Goal: Task Accomplishment & Management: Use online tool/utility

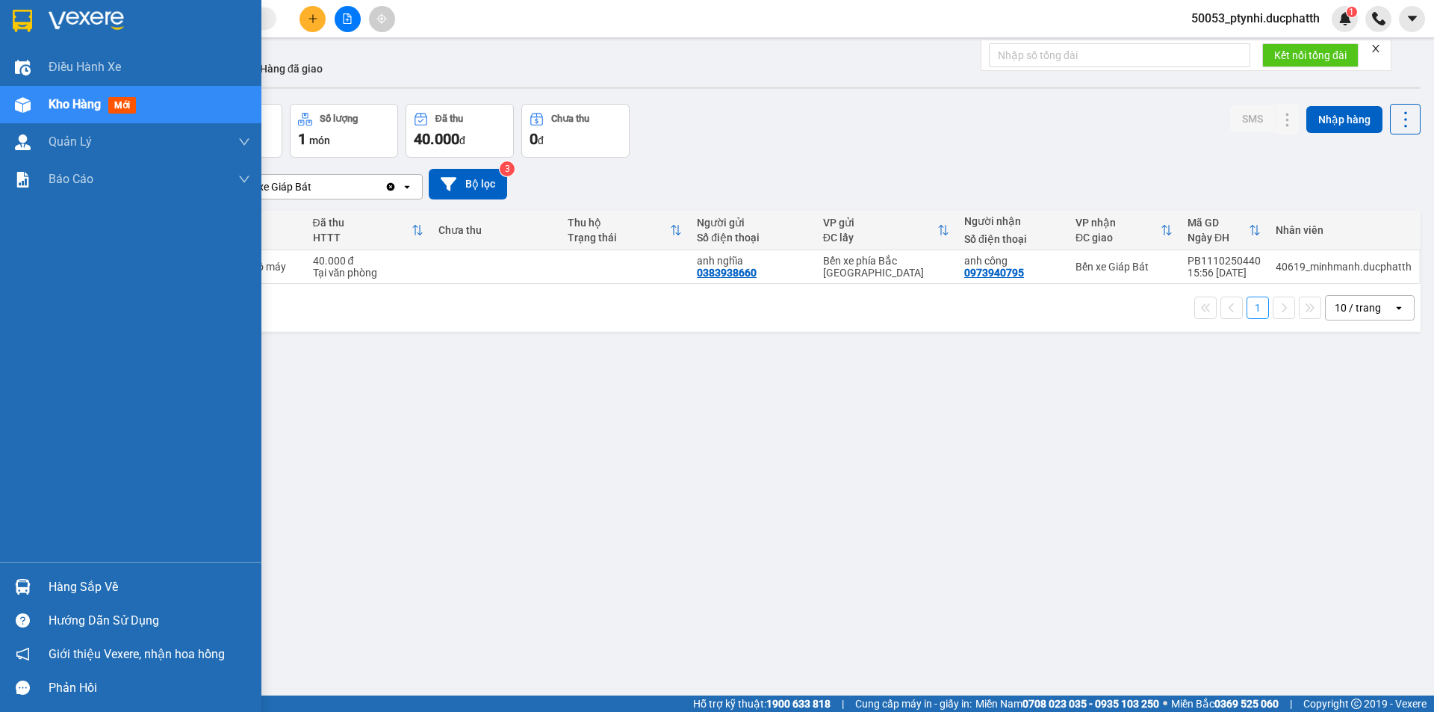
click at [65, 582] on div "Hàng sắp về" at bounding box center [150, 587] width 202 height 22
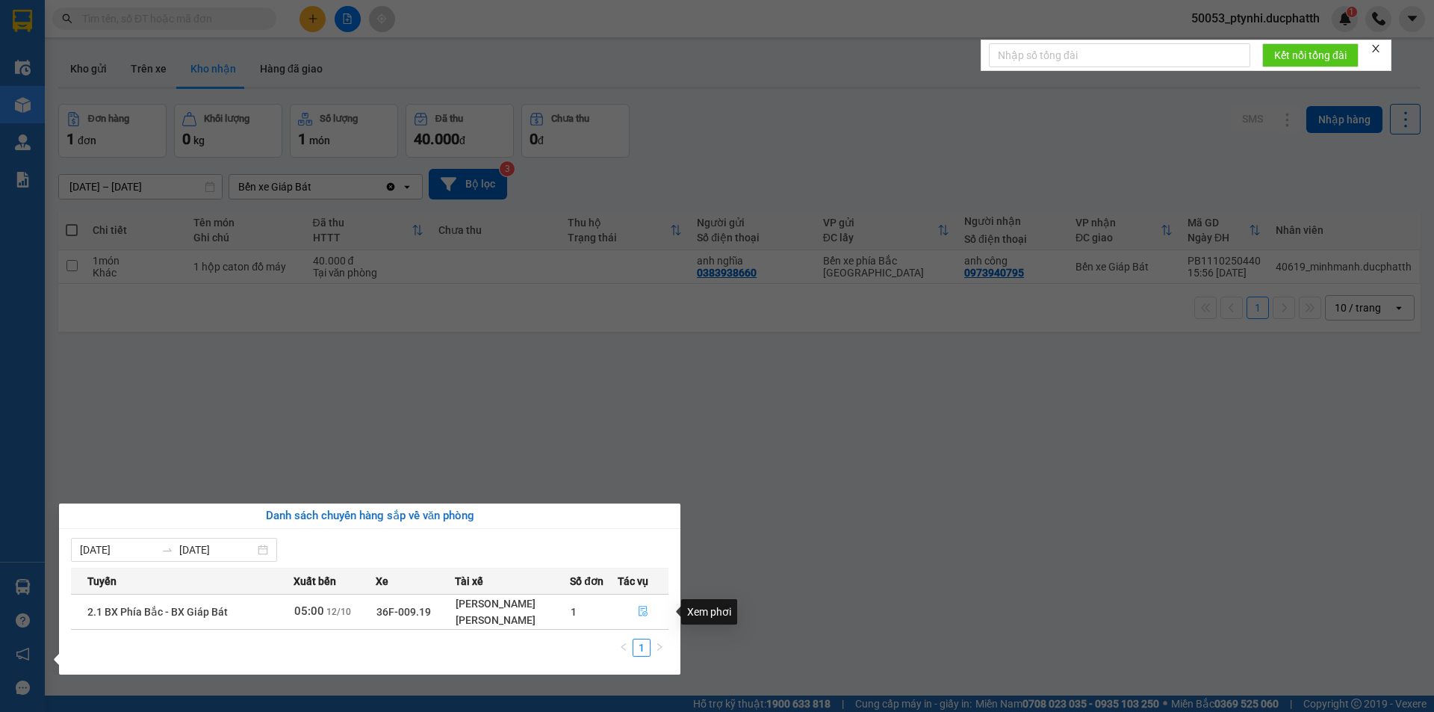
click at [643, 606] on icon "file-done" at bounding box center [643, 611] width 10 height 10
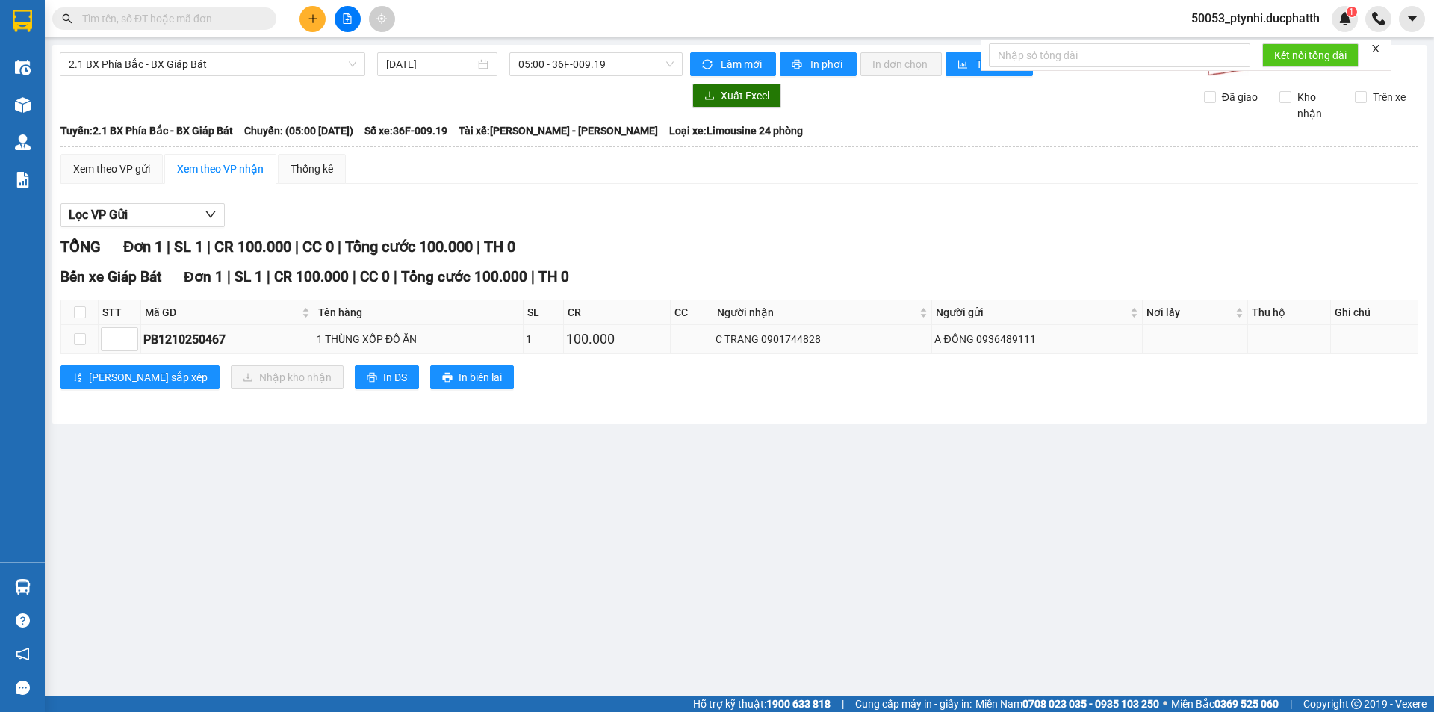
click at [793, 338] on div "C TRANG 0901744828" at bounding box center [823, 339] width 214 height 16
click at [794, 338] on div "C TRANG 0901744828" at bounding box center [823, 339] width 214 height 16
copy div "0901744828"
click at [79, 318] on input "checkbox" at bounding box center [80, 312] width 12 height 12
checkbox input "true"
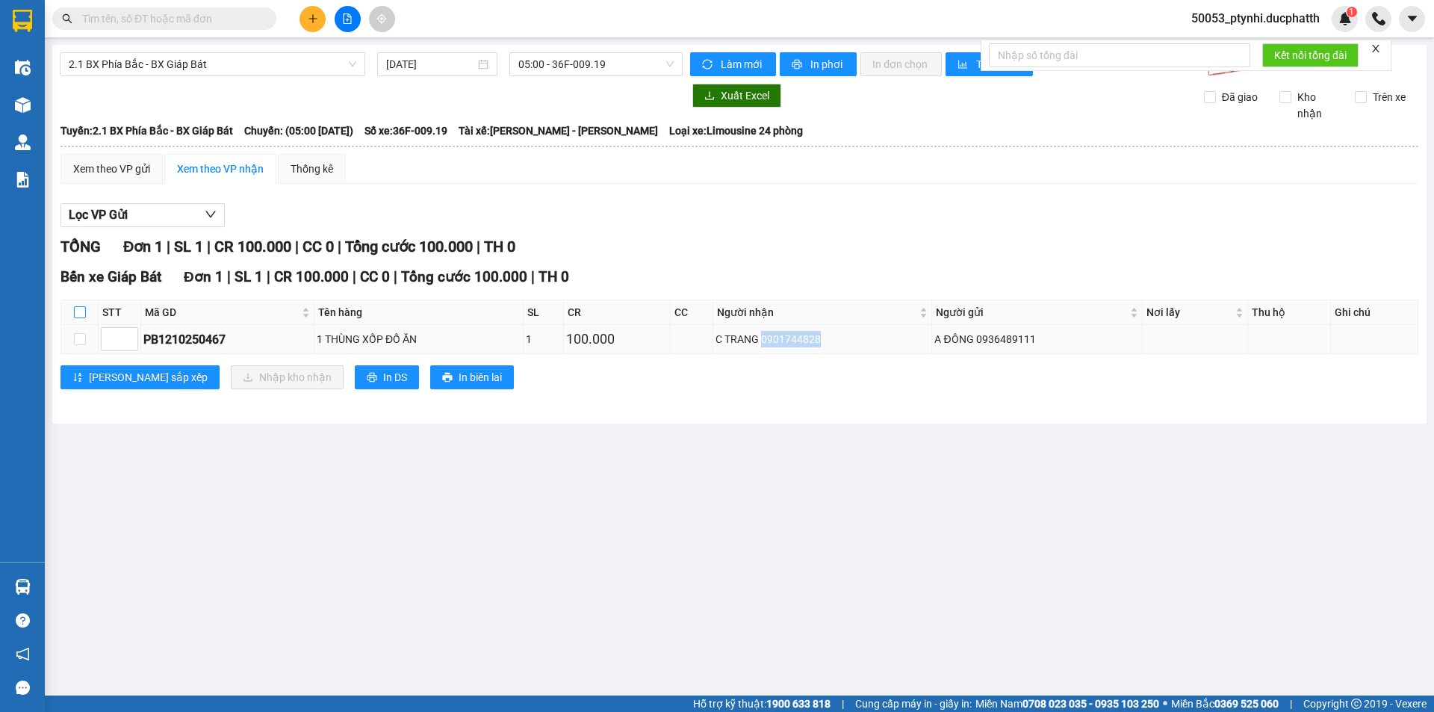
checkbox input "true"
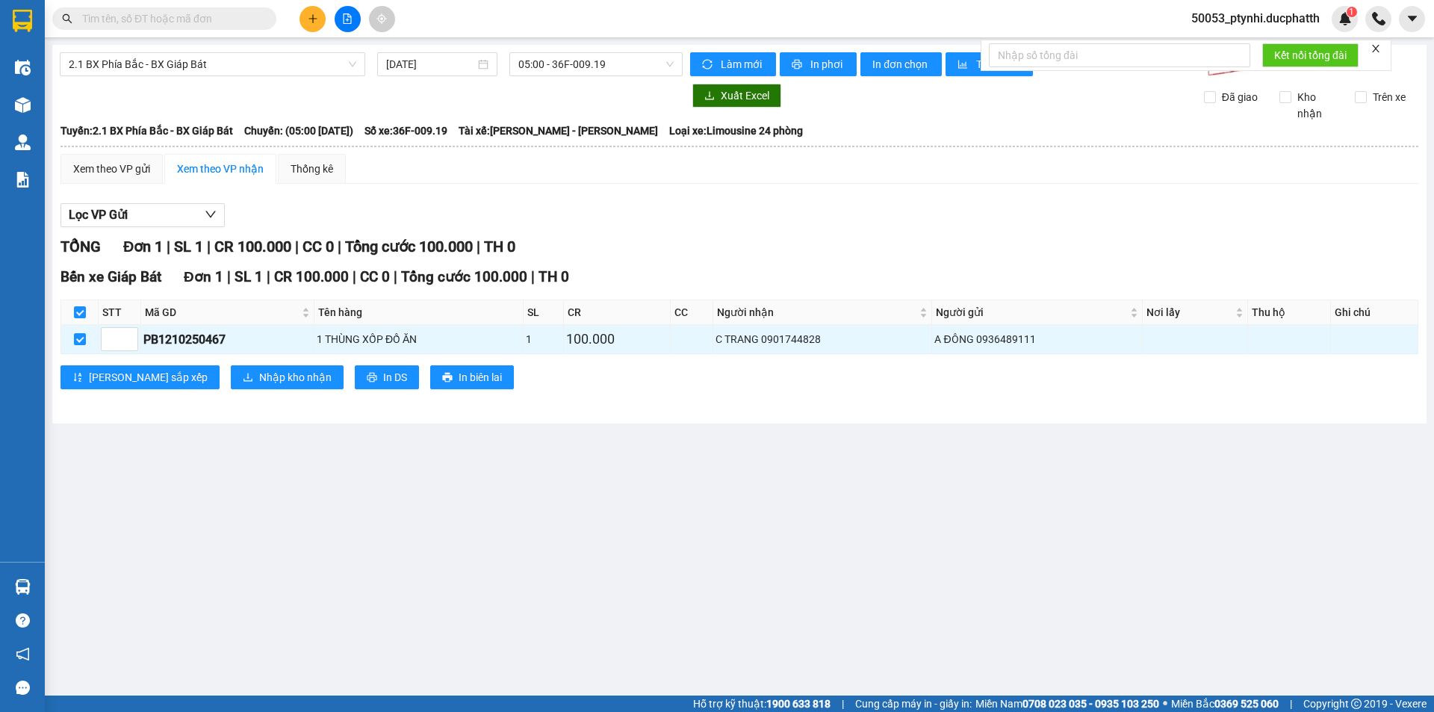
click at [184, 362] on div "Bến xe Giáp Bát Đơn 1 | SL 1 | CR 100.000 | CC 0 | Tổng cước 100.000 | TH 0 STT…" at bounding box center [740, 333] width 1358 height 134
click at [259, 374] on span "Nhập kho nhận" at bounding box center [295, 377] width 72 height 16
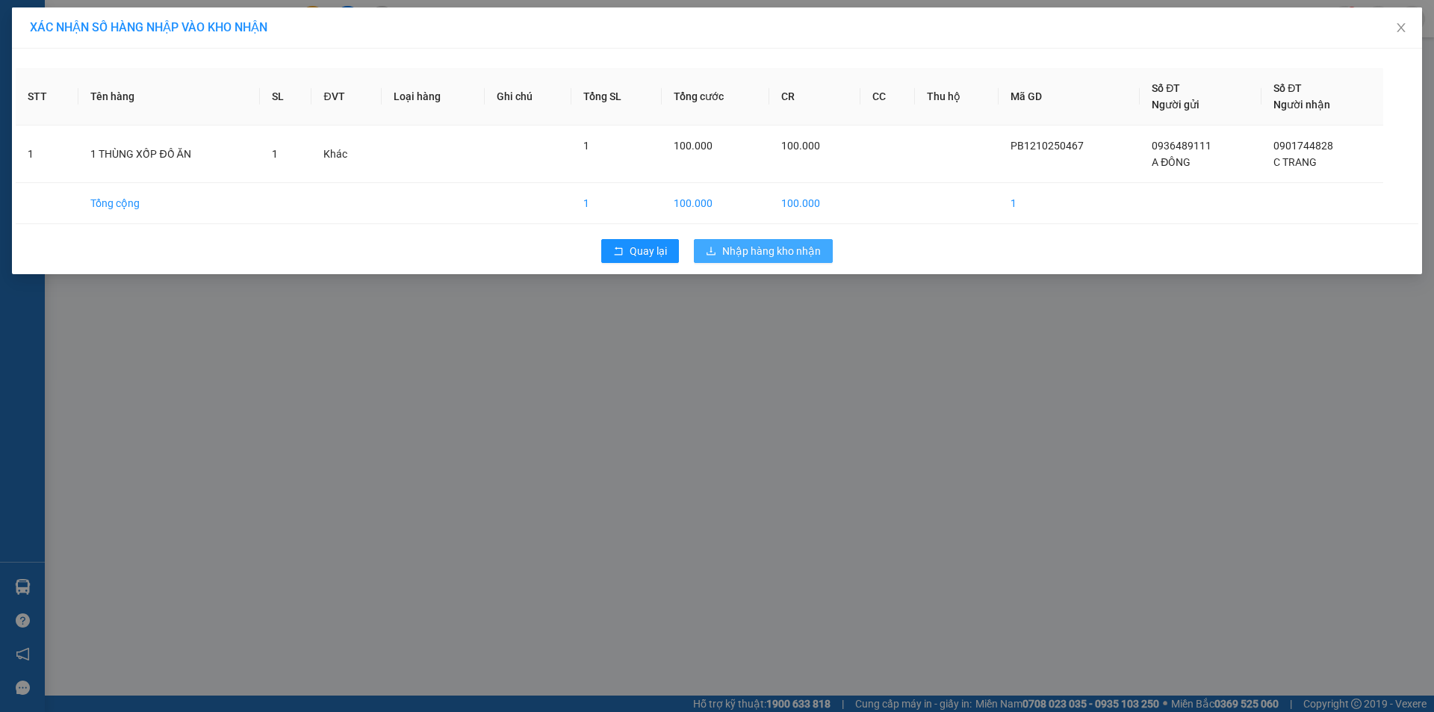
click at [819, 253] on span "Nhập hàng kho nhận" at bounding box center [771, 251] width 99 height 16
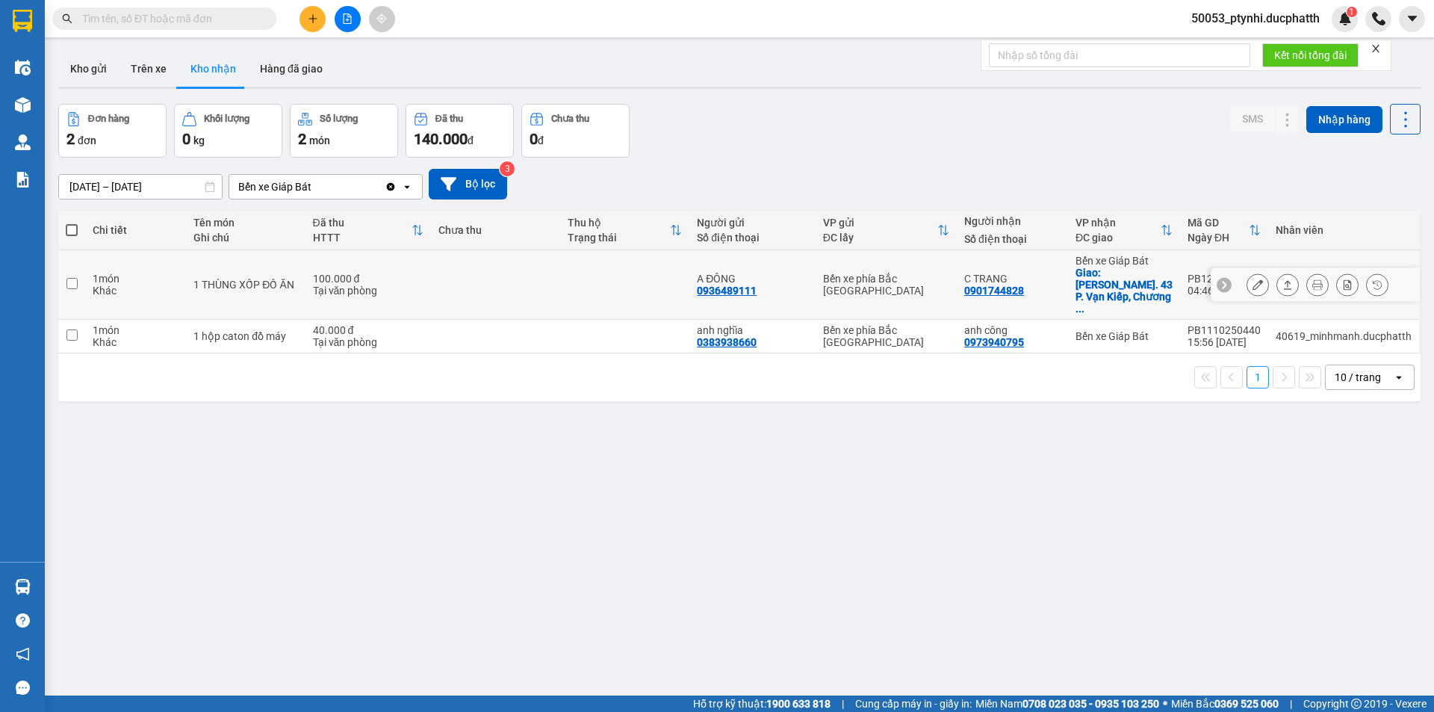
click at [505, 258] on td at bounding box center [495, 284] width 129 height 69
checkbox input "true"
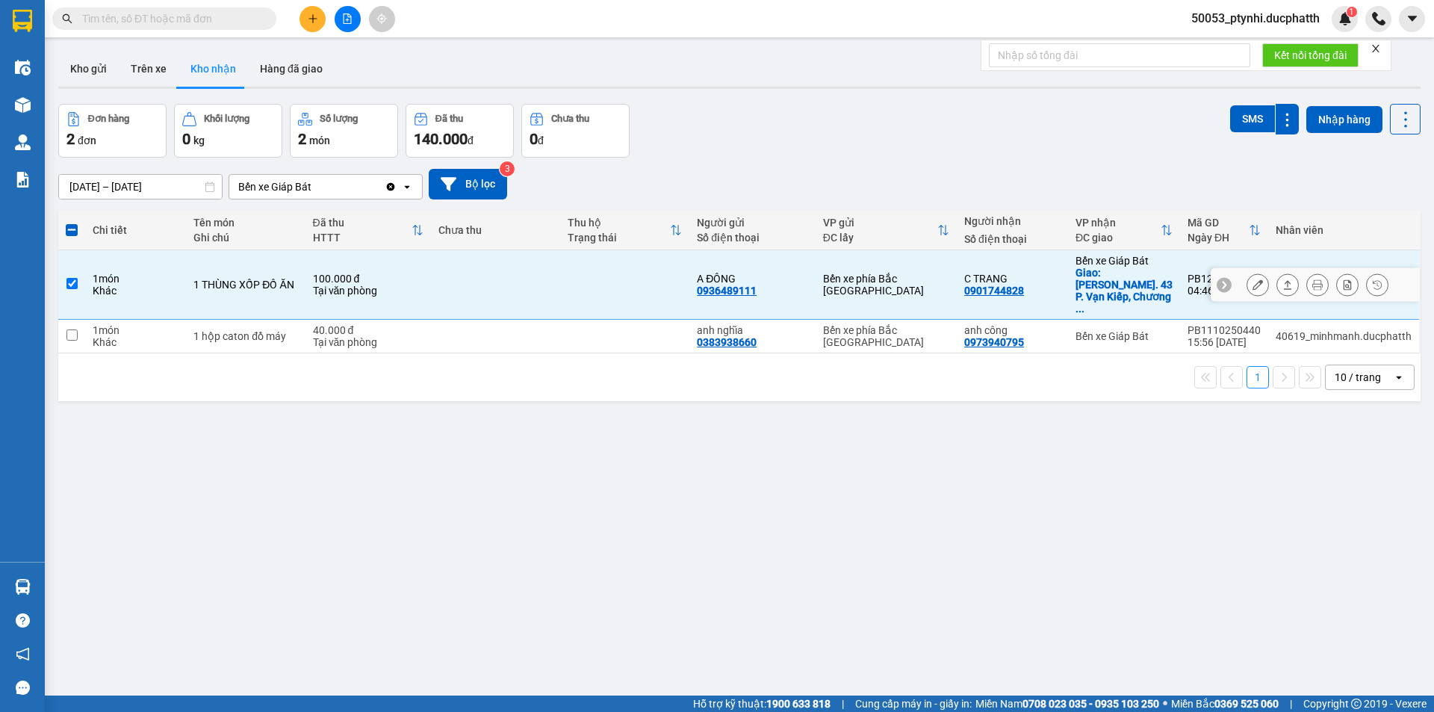
click at [1254, 272] on button at bounding box center [1257, 285] width 21 height 26
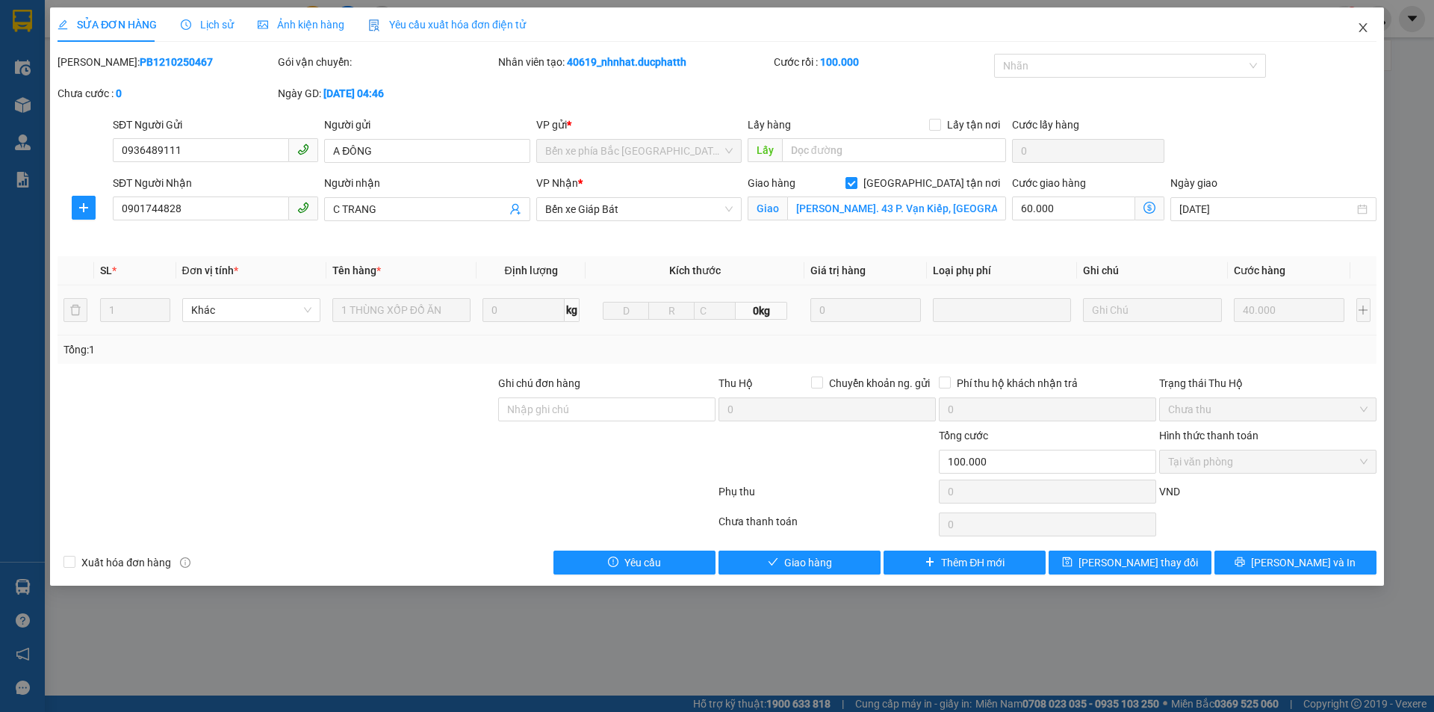
click at [1359, 24] on icon "close" at bounding box center [1363, 28] width 12 height 12
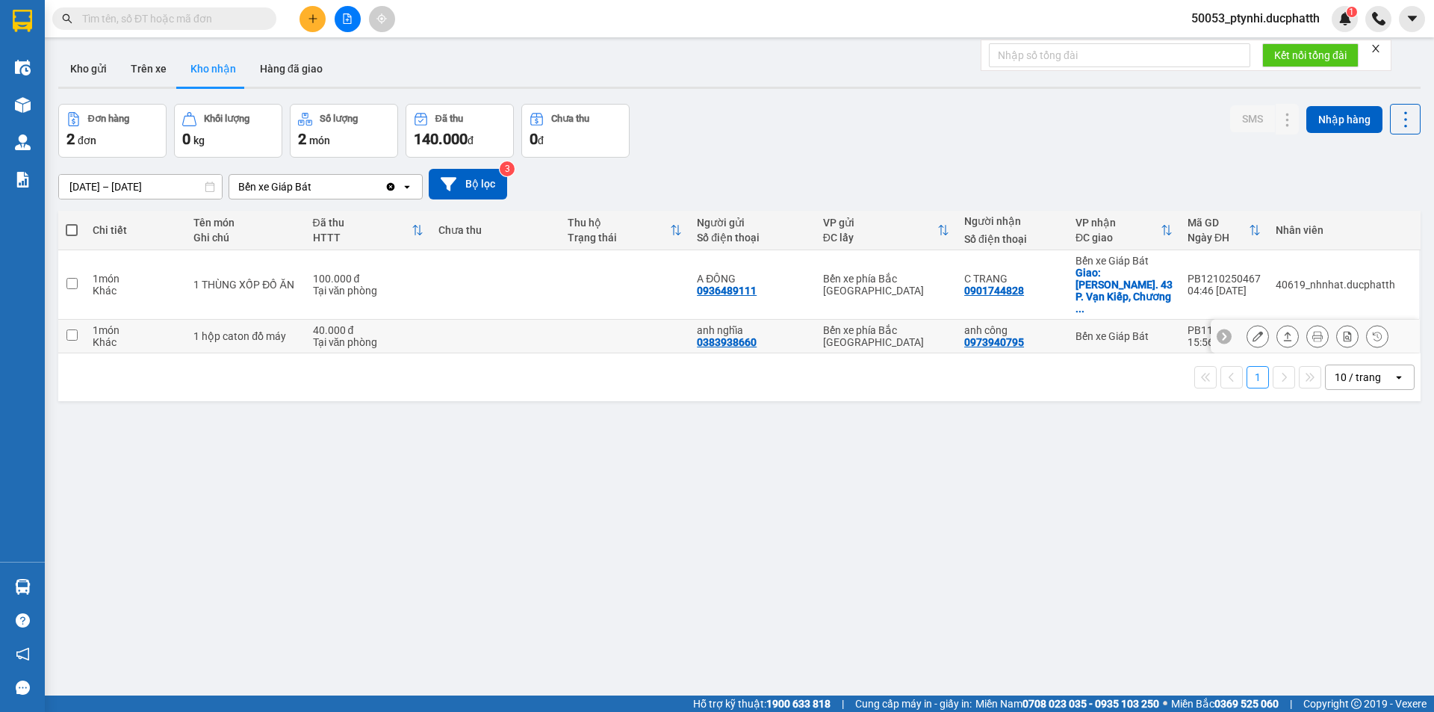
click at [93, 320] on td "1 món Khác" at bounding box center [135, 337] width 101 height 34
checkbox input "true"
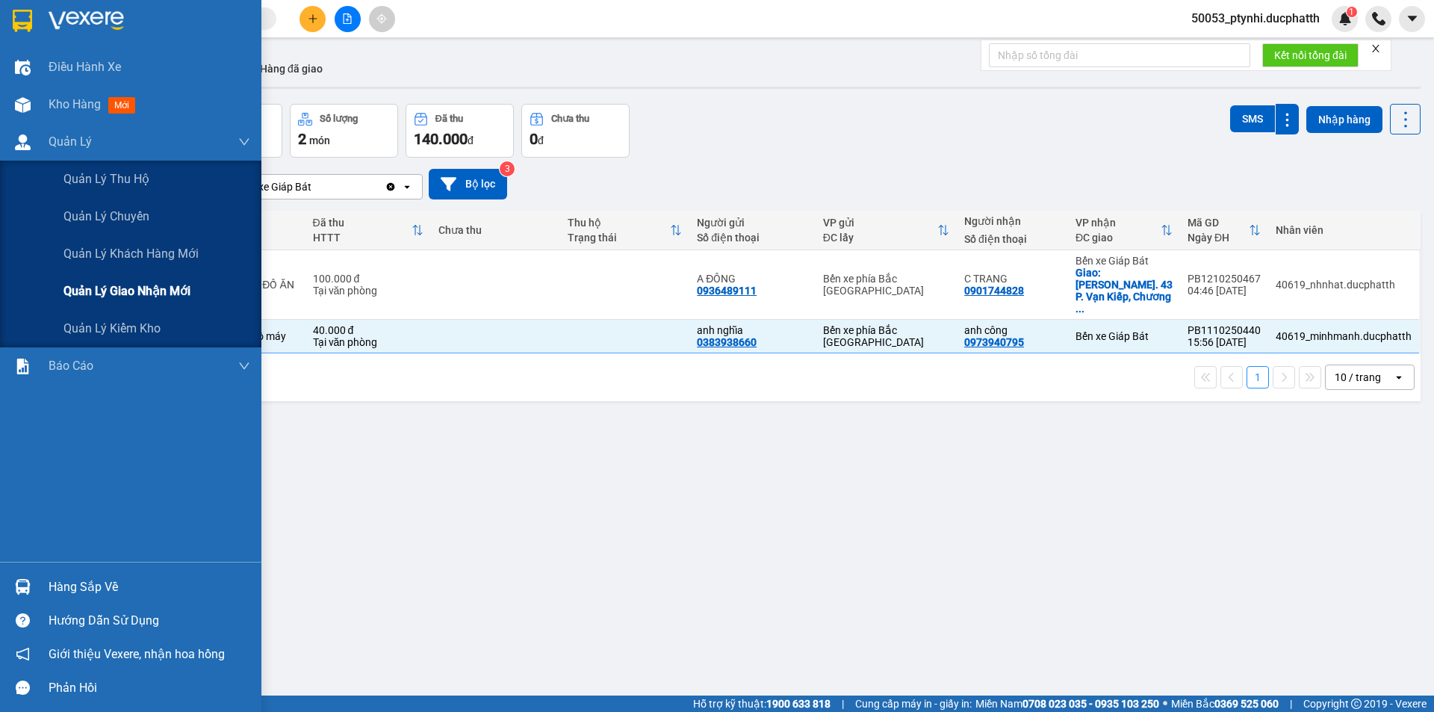
click at [79, 286] on span "Quản lý giao nhận mới" at bounding box center [126, 291] width 127 height 19
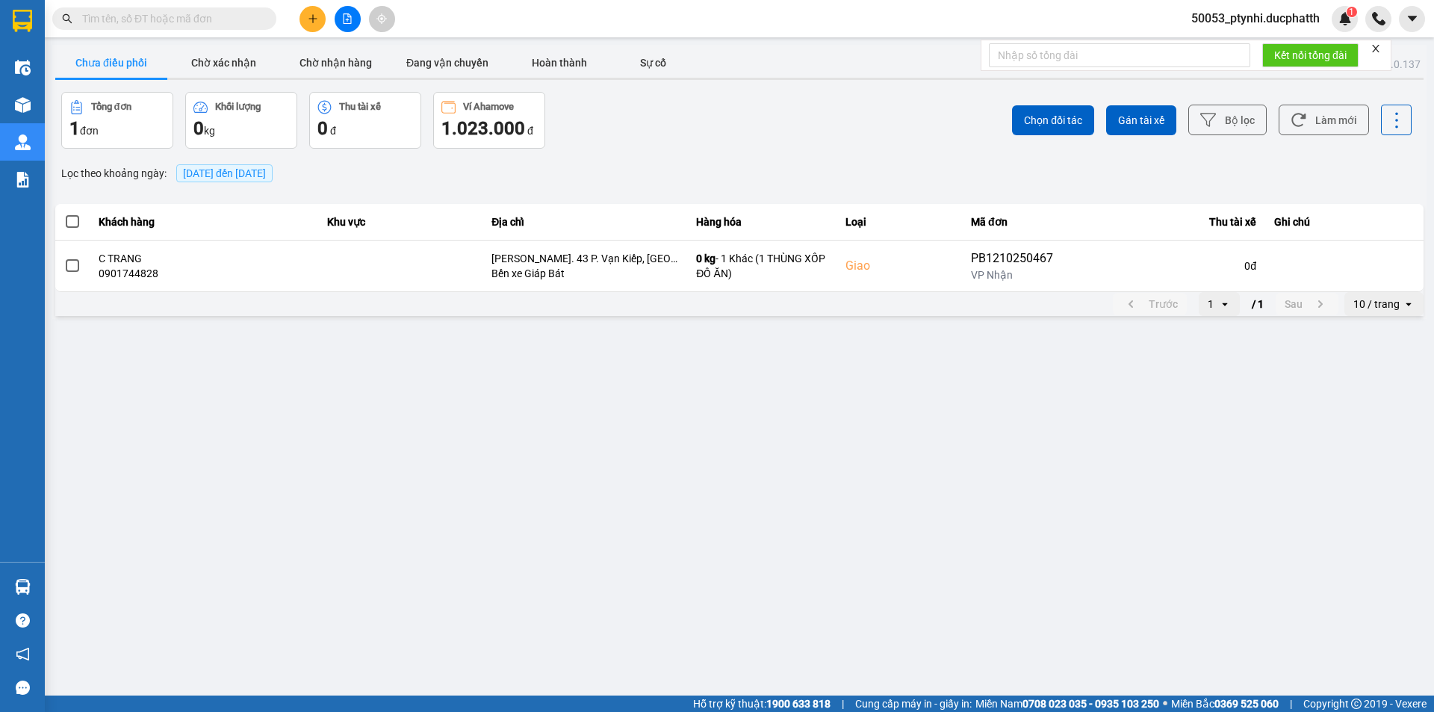
click at [71, 223] on span at bounding box center [72, 221] width 13 height 13
click at [64, 214] on input "checkbox" at bounding box center [64, 214] width 0 height 0
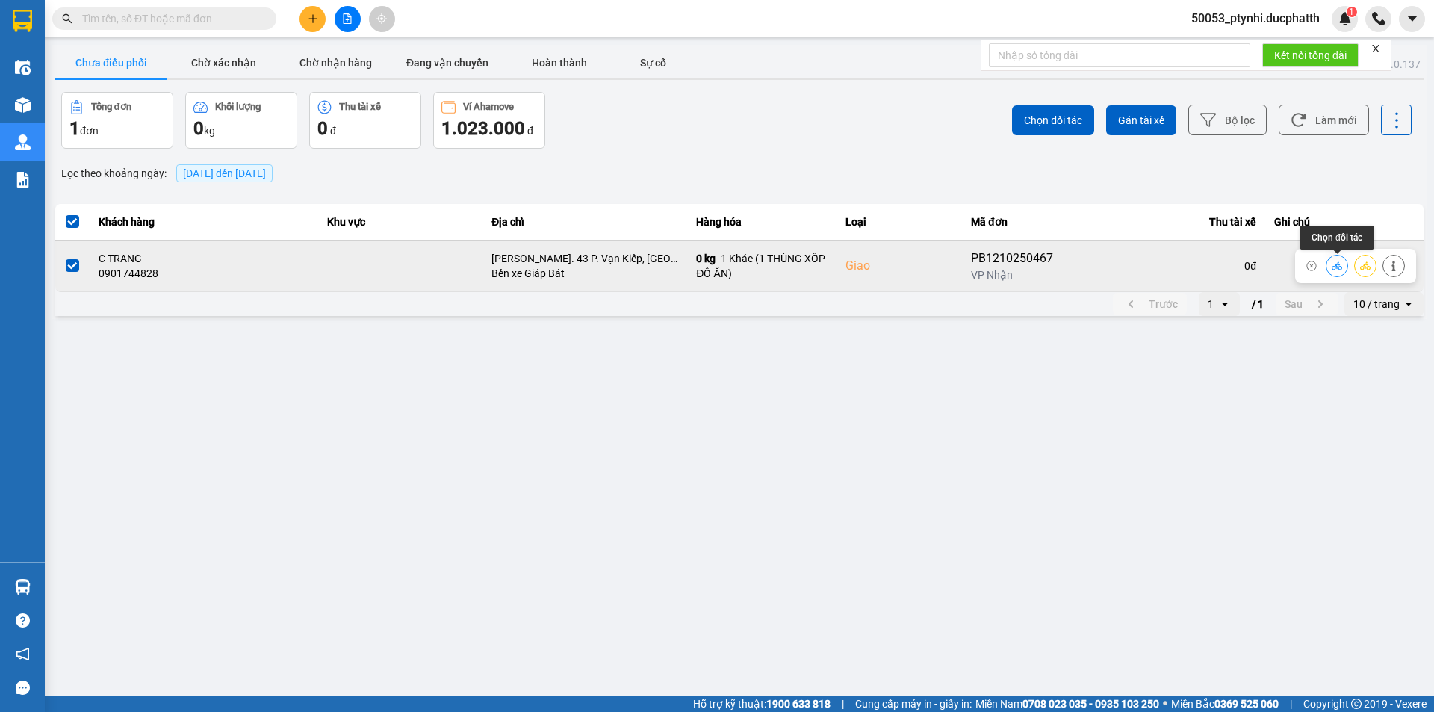
click at [1341, 264] on icon at bounding box center [1337, 266] width 10 height 10
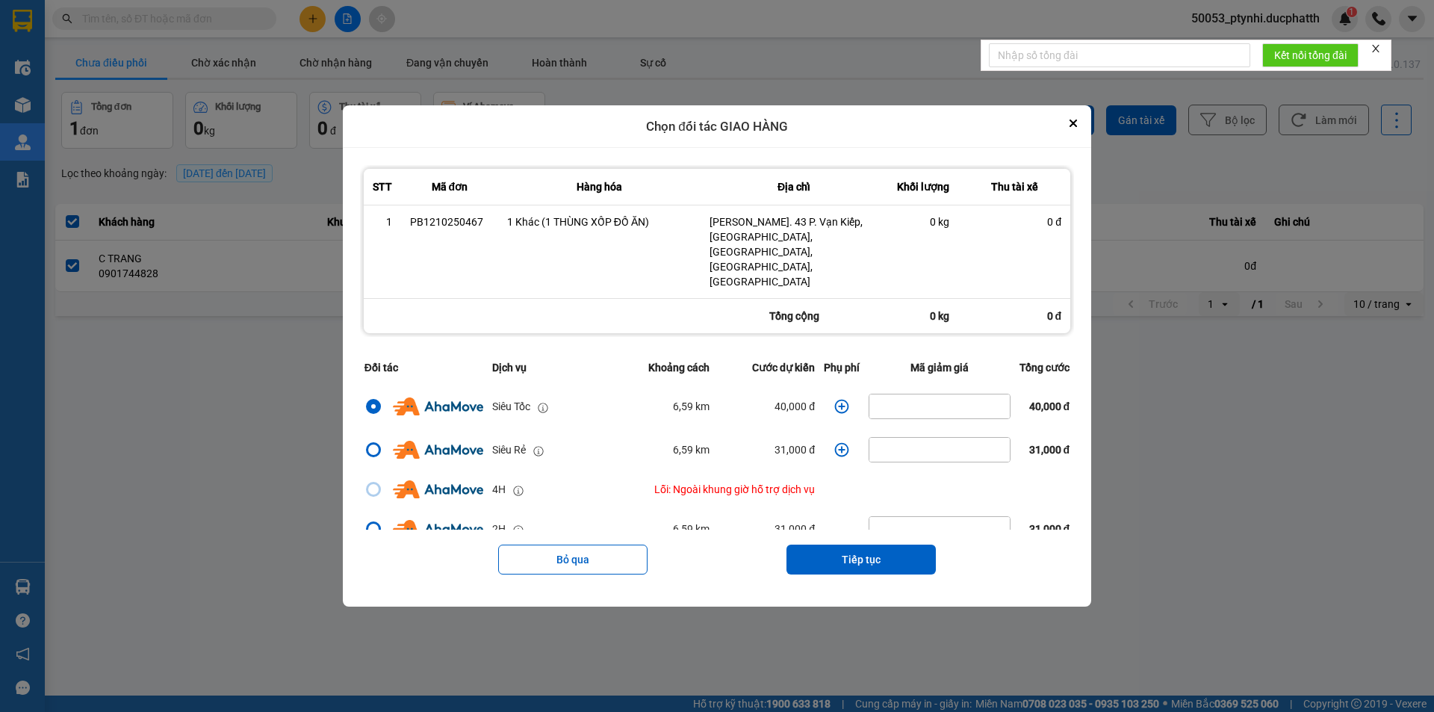
click at [834, 399] on icon "dialog" at bounding box center [841, 406] width 15 height 15
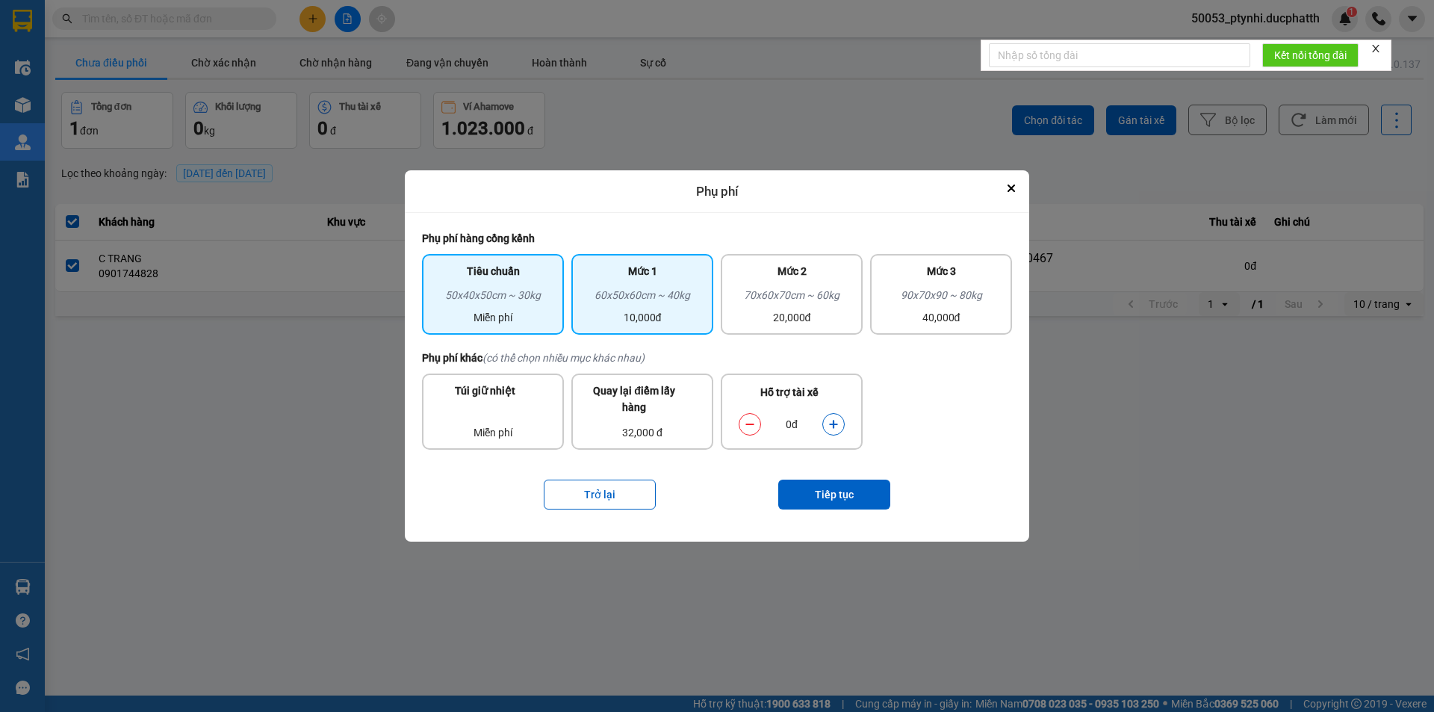
click at [627, 307] on div "60x50x60cm ~ 40kg" at bounding box center [642, 298] width 124 height 22
click at [826, 422] on button "dialog" at bounding box center [833, 425] width 21 height 26
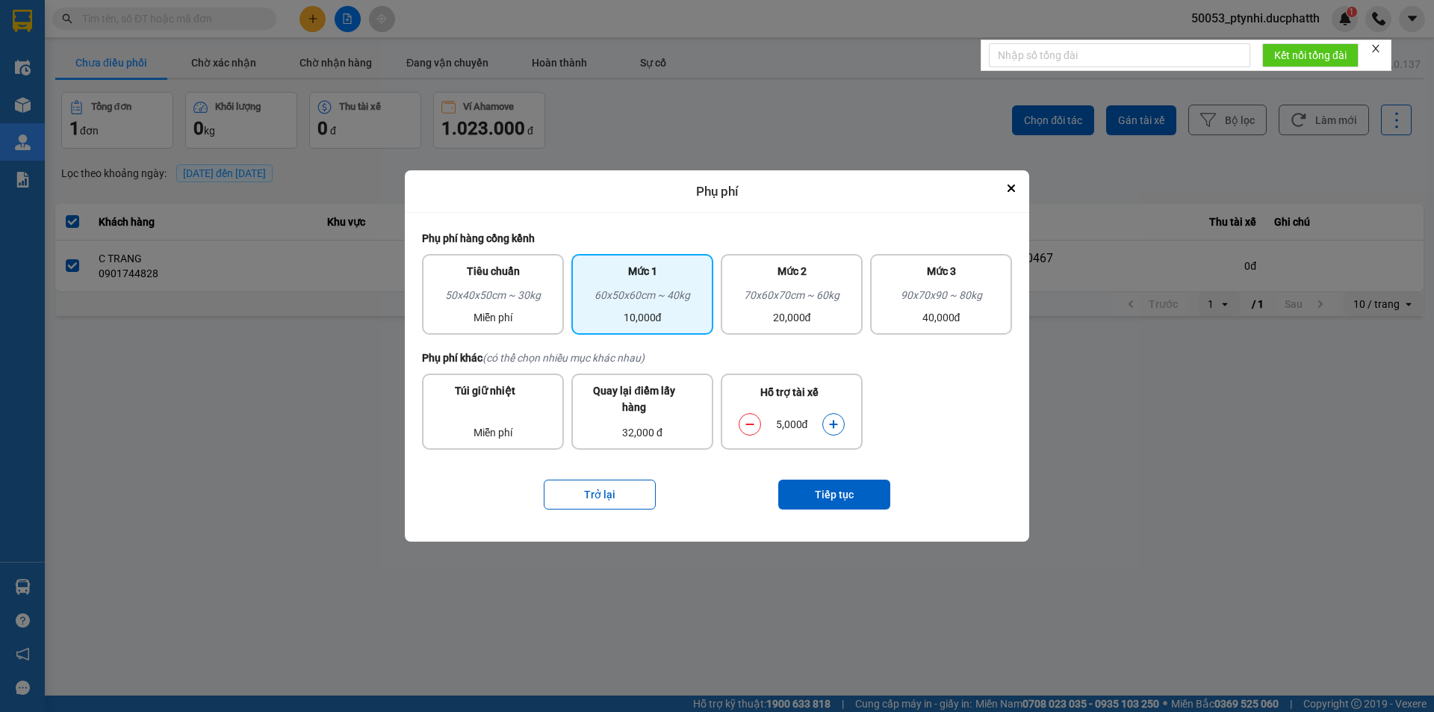
click at [826, 422] on button "dialog" at bounding box center [833, 425] width 21 height 26
click at [821, 485] on button "Tiếp tục" at bounding box center [834, 495] width 112 height 30
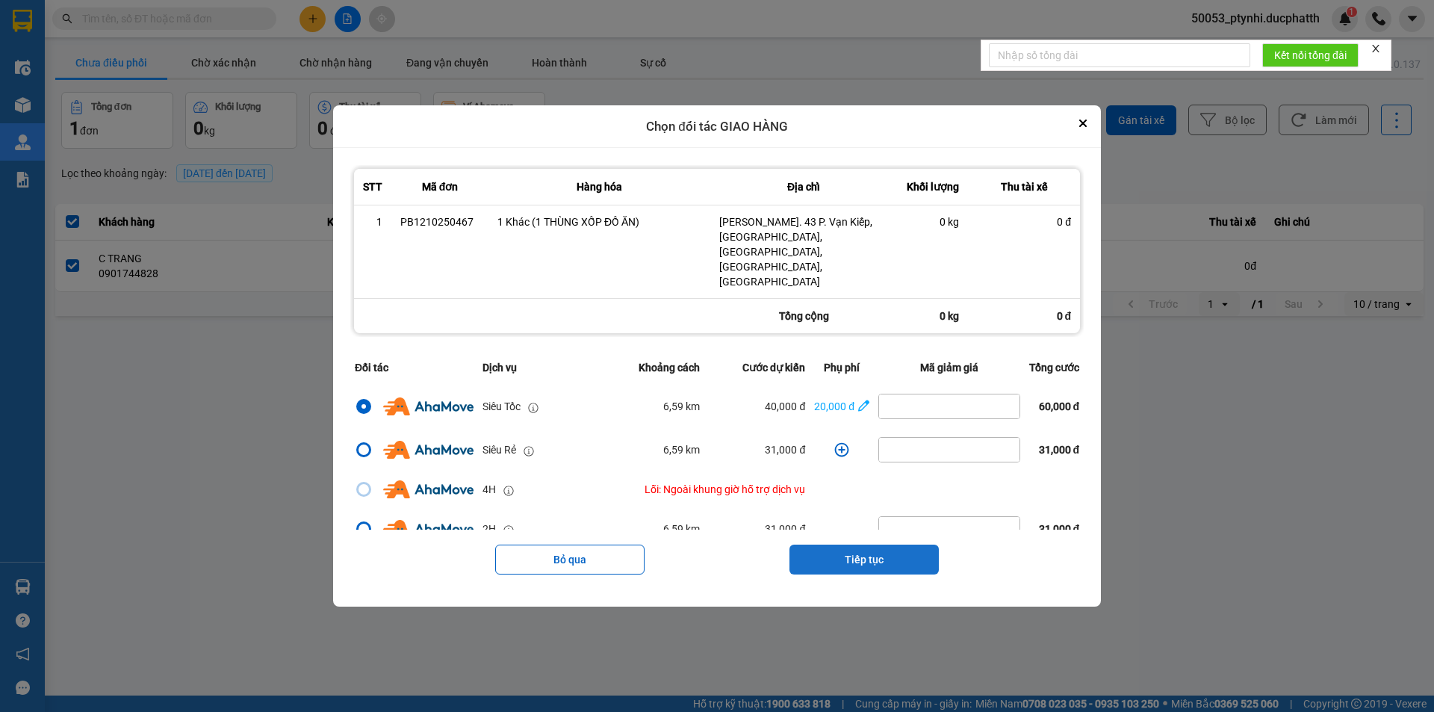
click at [859, 545] on button "Tiếp tục" at bounding box center [864, 560] width 149 height 30
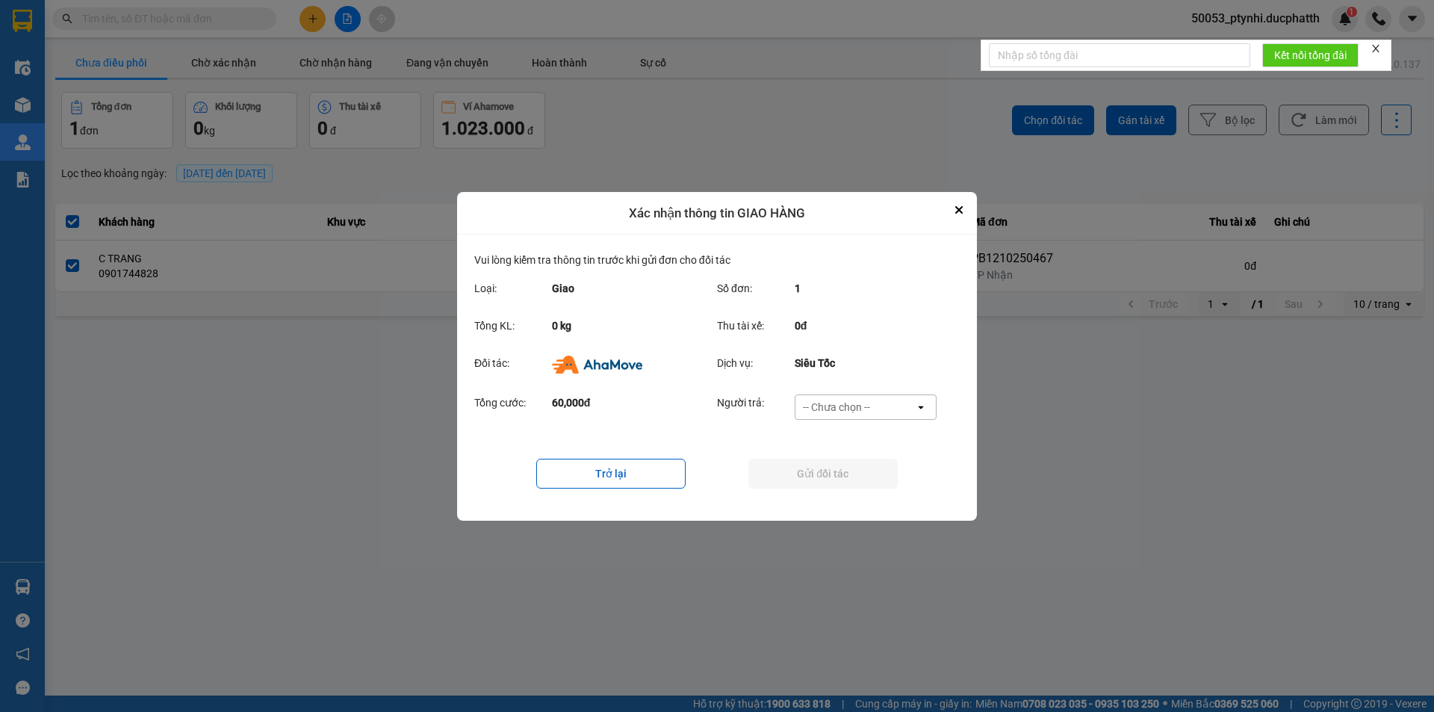
click at [866, 413] on div "-- Chưa chọn --" at bounding box center [836, 407] width 67 height 15
click at [831, 477] on div "Nhà xe trả tiền mặt" at bounding box center [865, 465] width 142 height 27
click at [831, 479] on button "Gửi đối tác" at bounding box center [822, 474] width 149 height 30
click at [835, 424] on div "Người trả: Nhà xe trả tiền mặt open" at bounding box center [831, 411] width 229 height 34
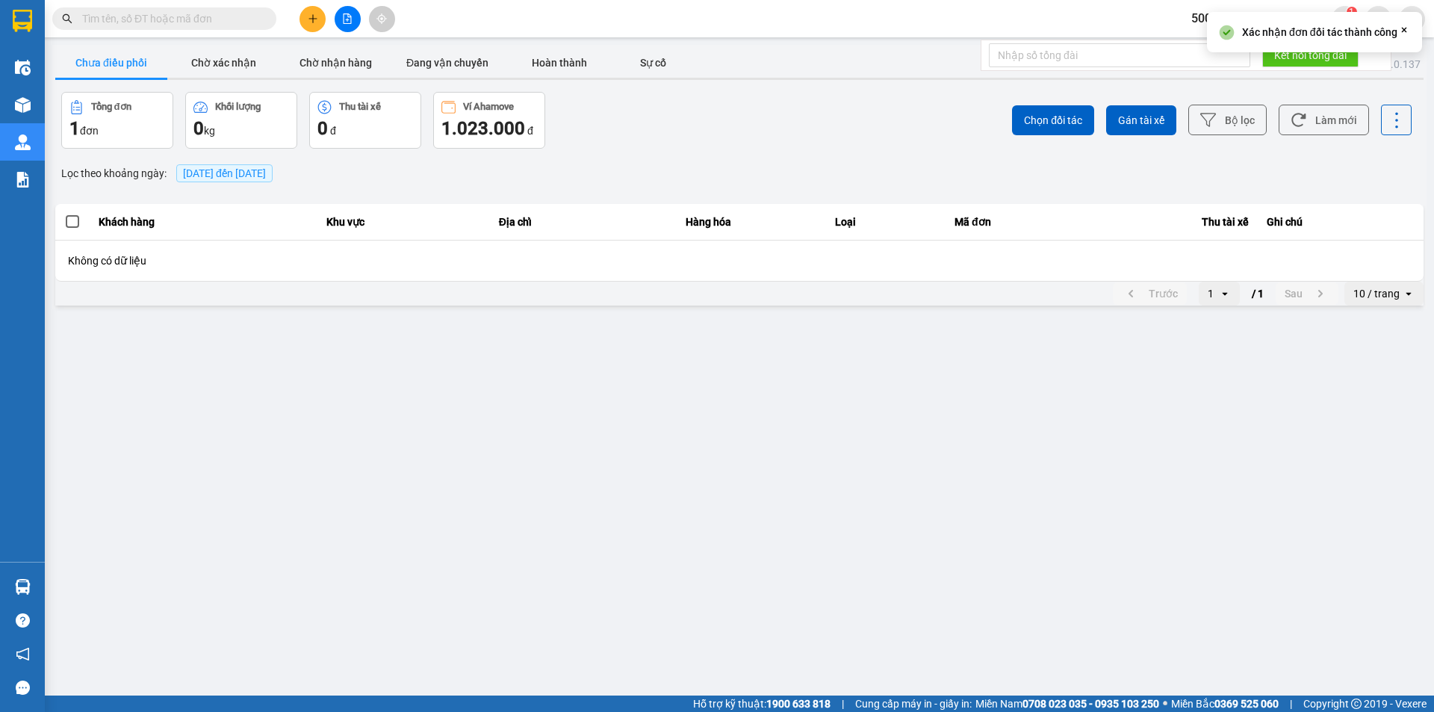
click at [834, 416] on main "ver: 0.0.137 Chưa điều phối Chờ xác nhận Chờ nhận hàng Đang vận chuyển Hoàn thà…" at bounding box center [717, 347] width 1434 height 695
click at [213, 61] on button "Chờ xác nhận" at bounding box center [223, 63] width 112 height 30
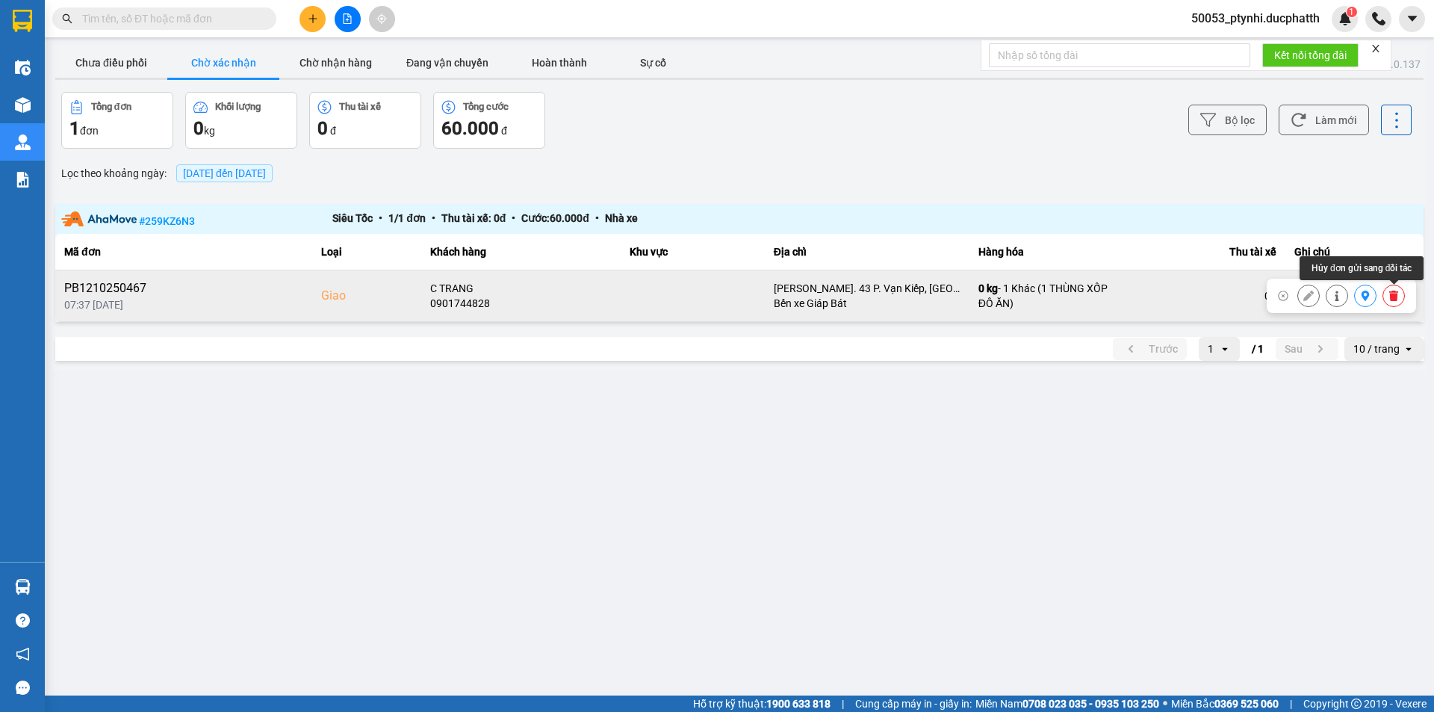
click at [1386, 294] on button at bounding box center [1393, 296] width 21 height 26
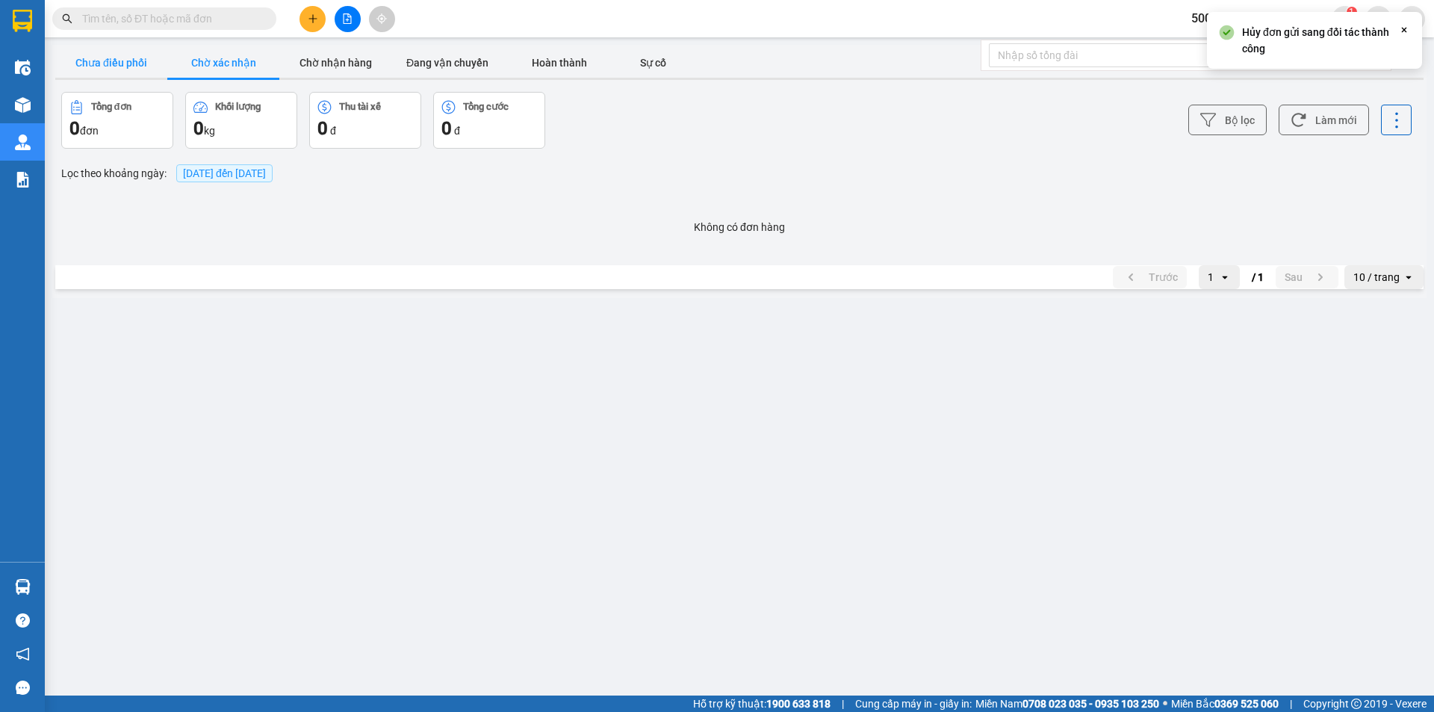
click at [110, 74] on button "Chưa điều phối" at bounding box center [111, 63] width 112 height 30
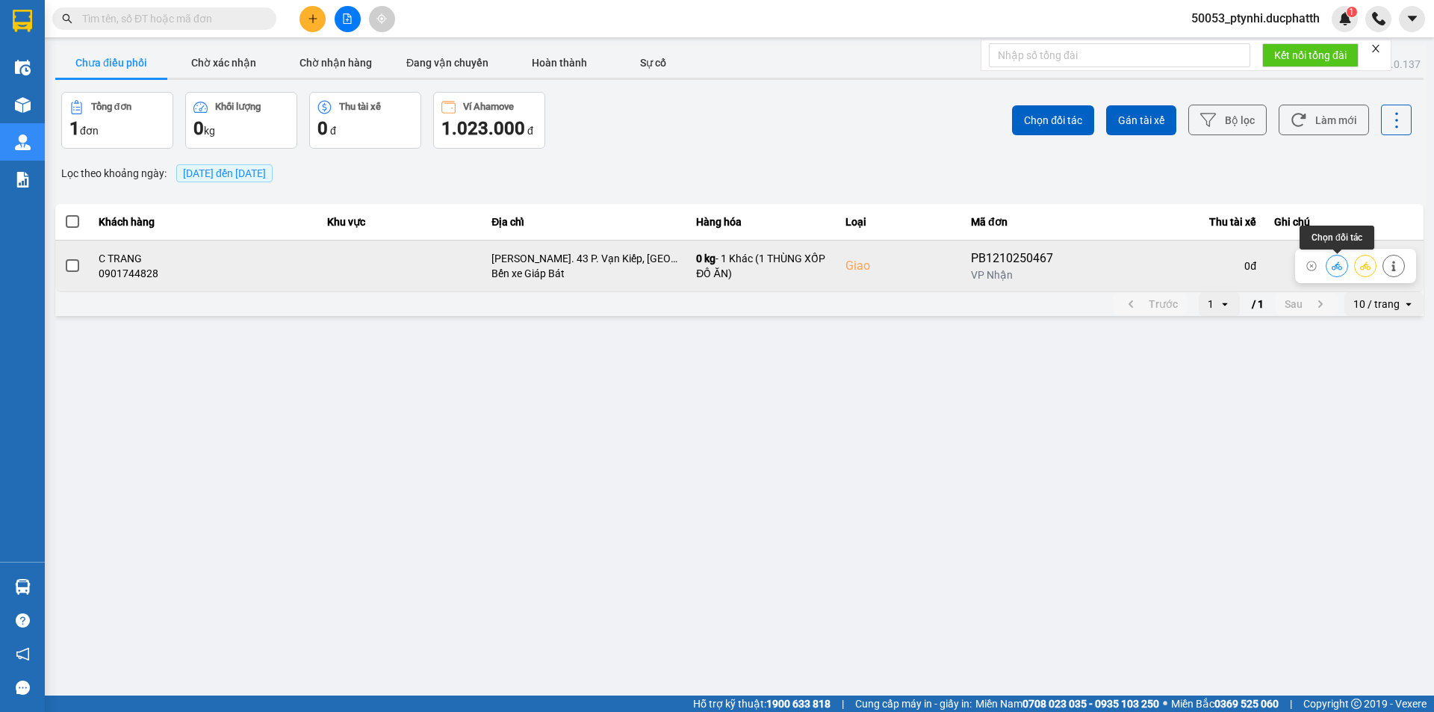
click at [1336, 264] on icon at bounding box center [1337, 266] width 10 height 10
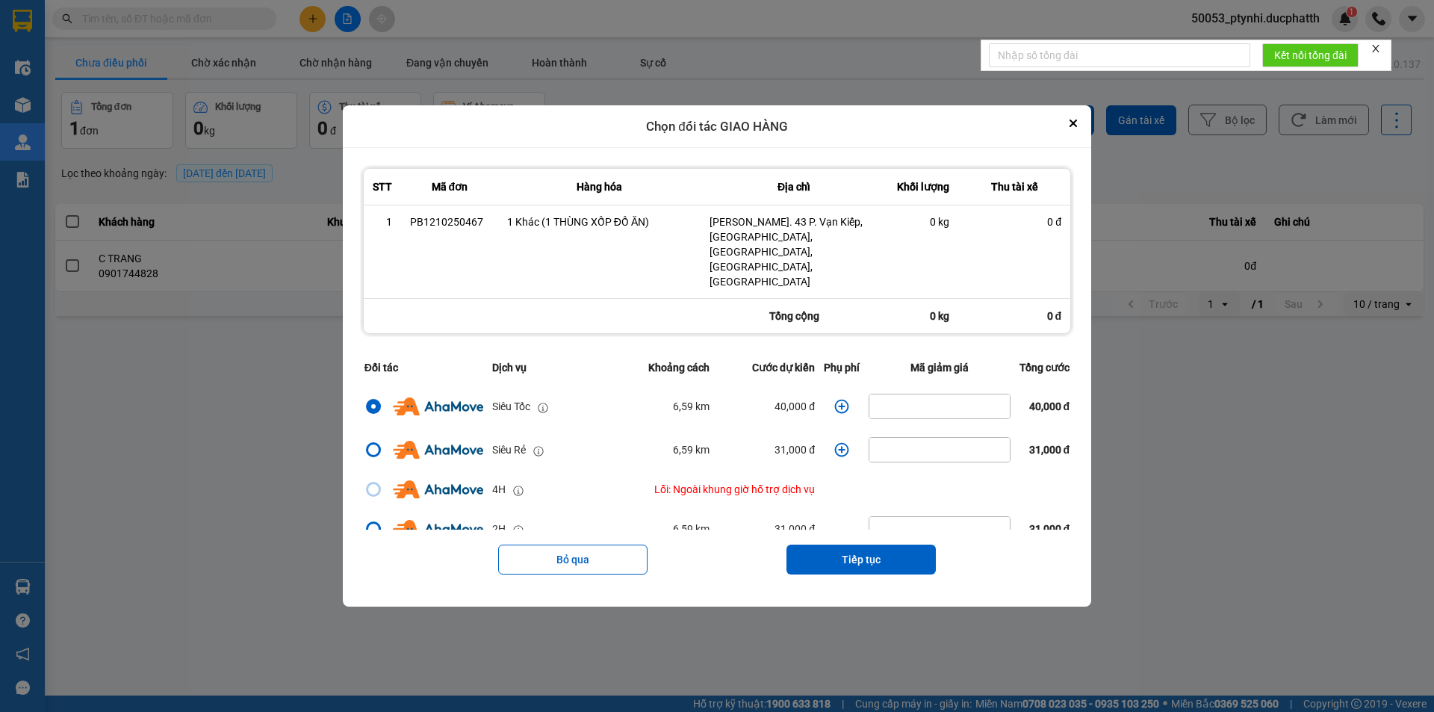
click at [842, 400] on icon "dialog" at bounding box center [842, 407] width 14 height 14
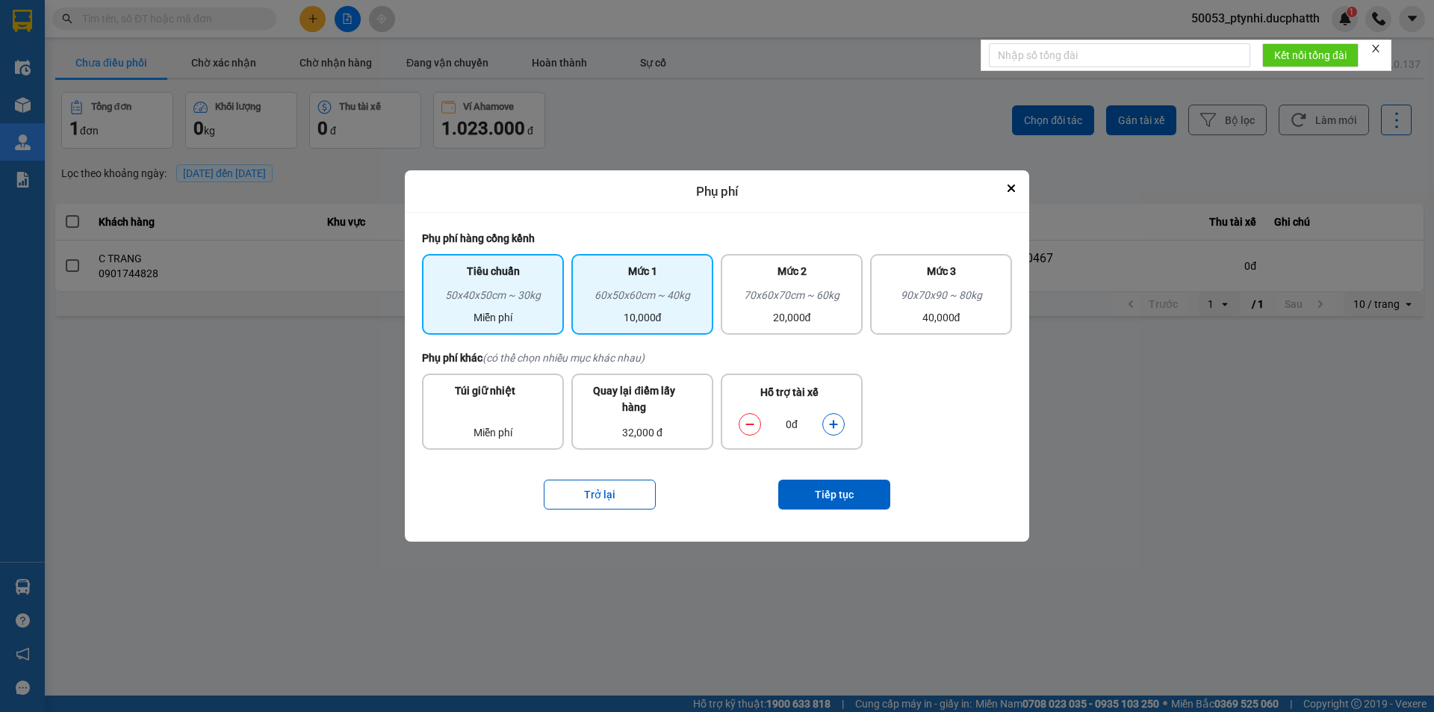
click at [659, 306] on div "60x50x60cm ~ 40kg" at bounding box center [642, 298] width 124 height 22
click at [832, 420] on icon "dialog" at bounding box center [833, 424] width 10 height 10
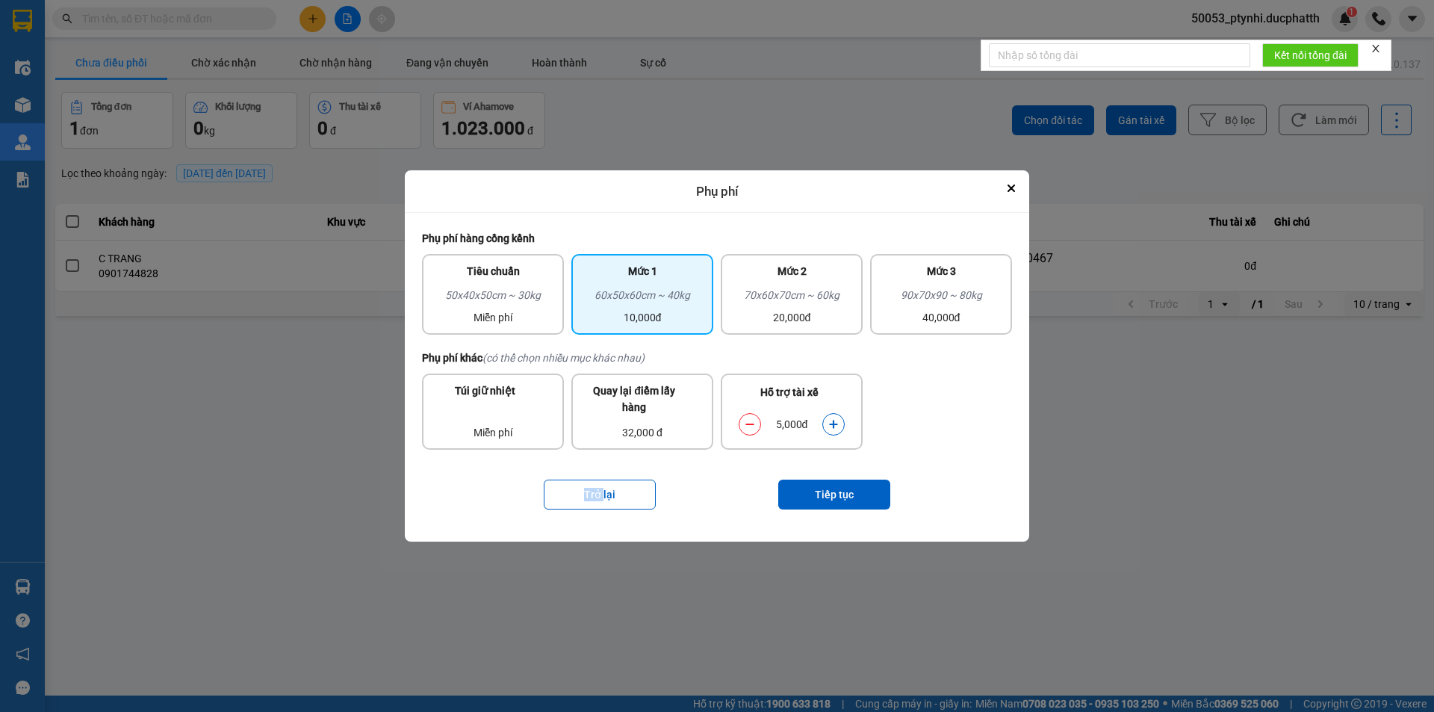
click at [832, 420] on icon "dialog" at bounding box center [833, 424] width 10 height 10
click at [866, 506] on button "Tiếp tục" at bounding box center [834, 495] width 112 height 30
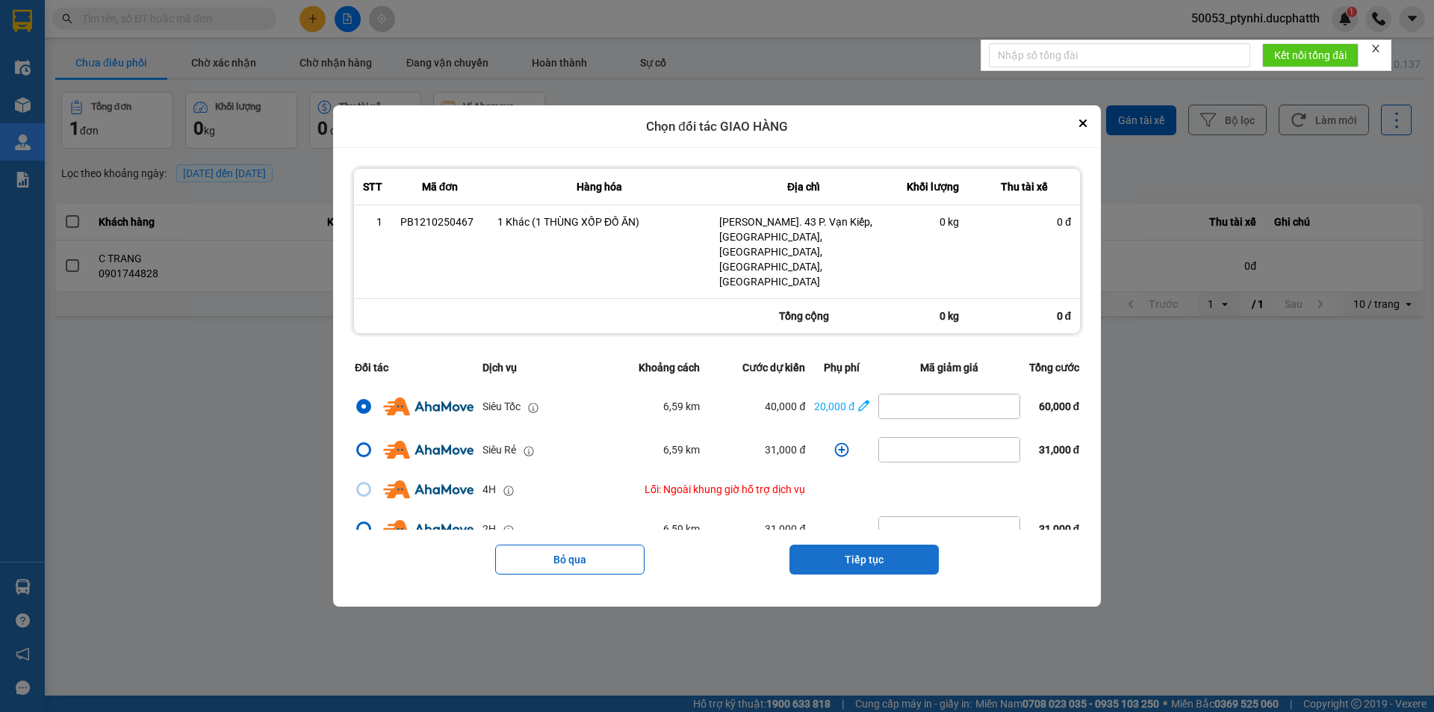
click at [865, 545] on button "Tiếp tục" at bounding box center [864, 560] width 149 height 30
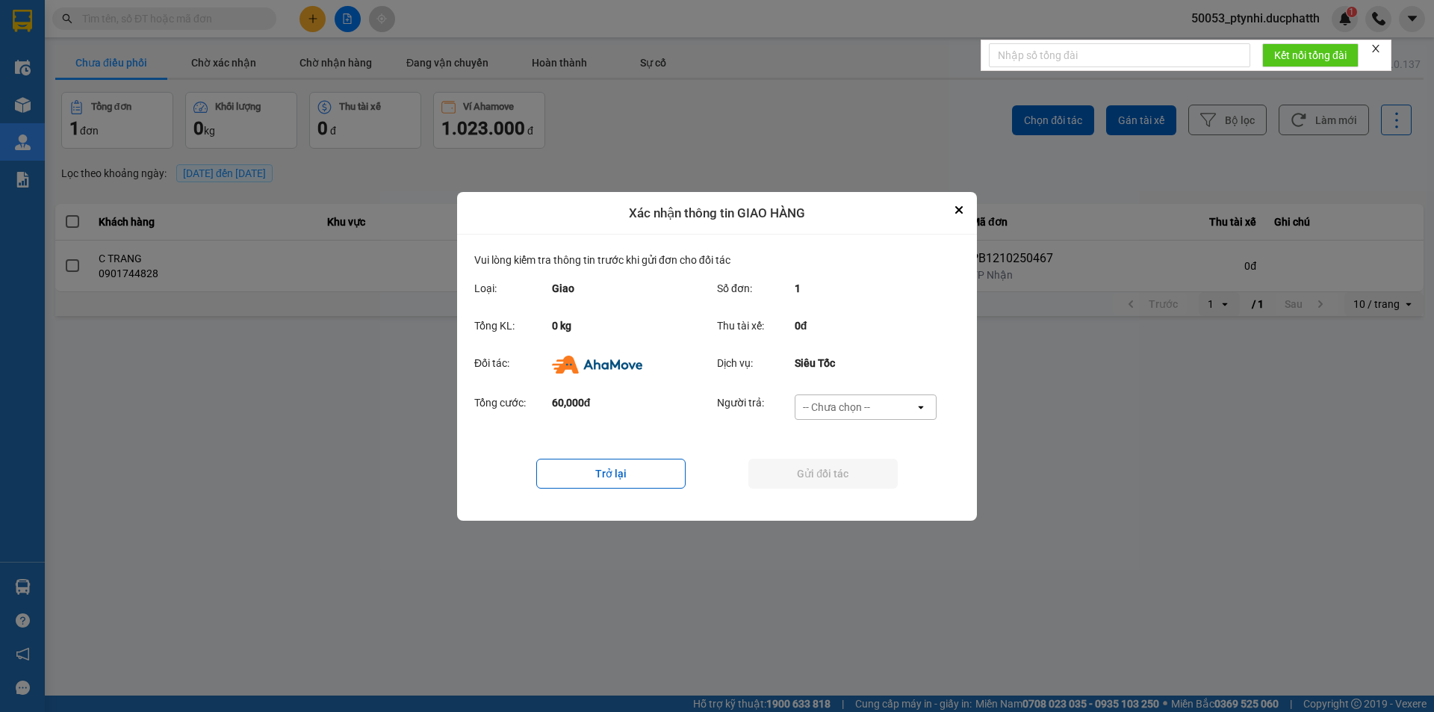
click at [835, 412] on div "-- Chưa chọn --" at bounding box center [836, 407] width 67 height 15
click at [839, 485] on span "Ví Ahamove" at bounding box center [836, 492] width 61 height 15
click at [834, 476] on button "Gửi đối tác" at bounding box center [822, 474] width 149 height 30
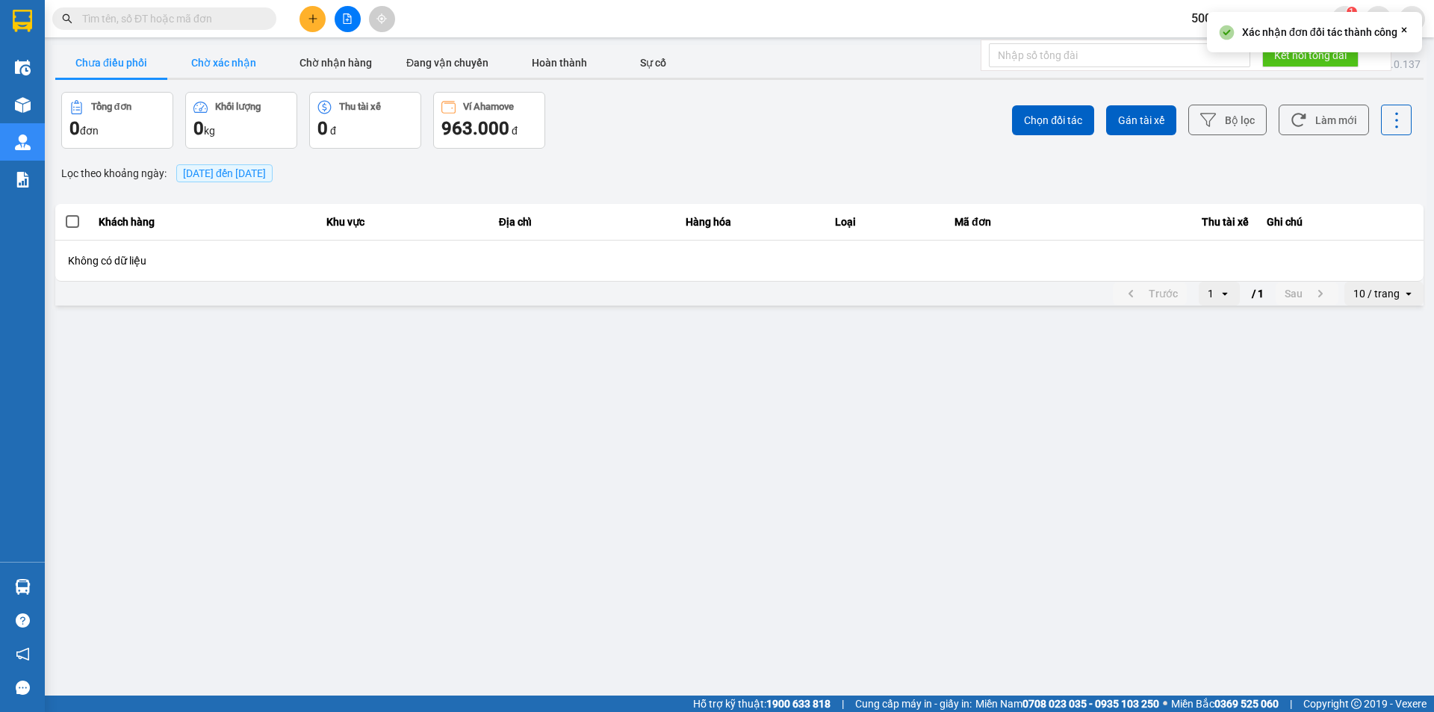
drag, startPoint x: 214, startPoint y: 74, endPoint x: 229, endPoint y: 75, distance: 15.7
click at [216, 74] on button "Chờ xác nhận" at bounding box center [223, 63] width 112 height 30
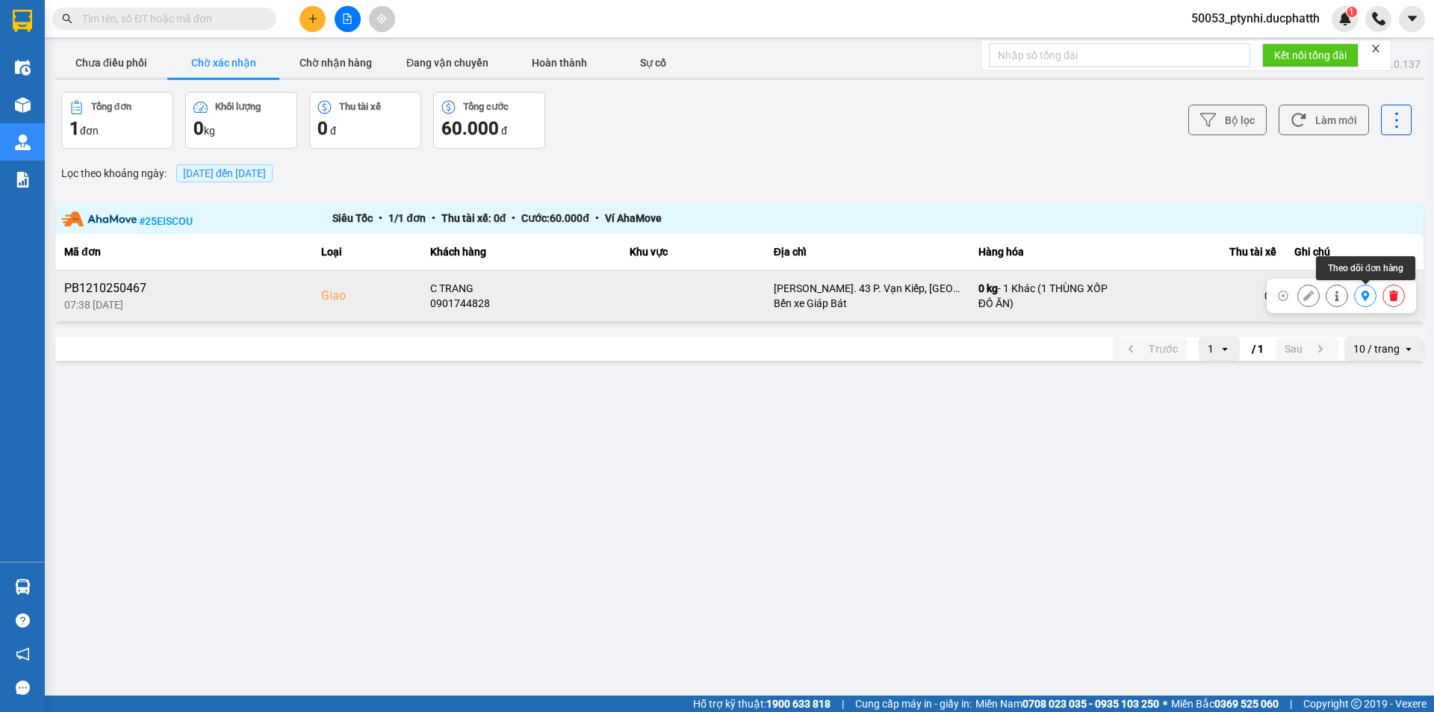
click at [1365, 299] on icon at bounding box center [1366, 296] width 8 height 10
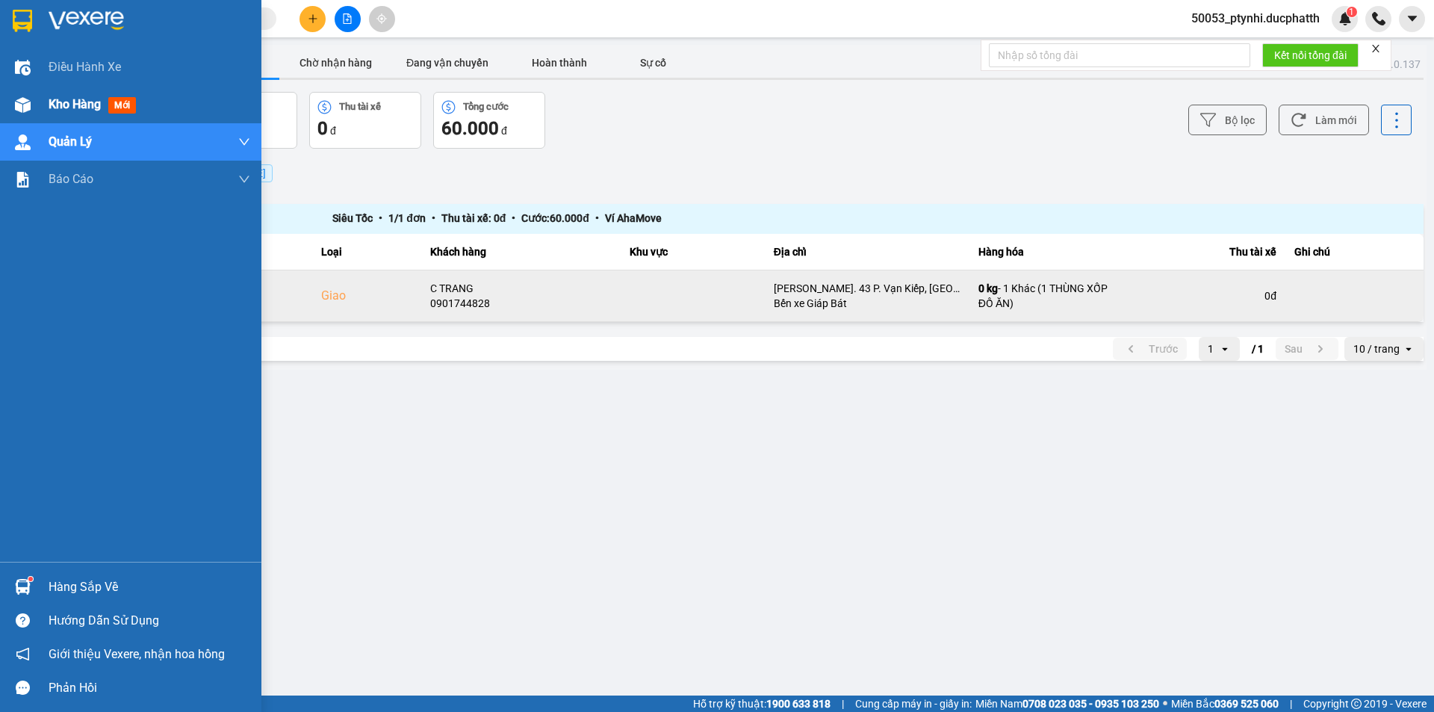
drag, startPoint x: 92, startPoint y: 93, endPoint x: 227, endPoint y: 119, distance: 137.6
click at [93, 93] on div "Kho hàng mới" at bounding box center [150, 104] width 202 height 37
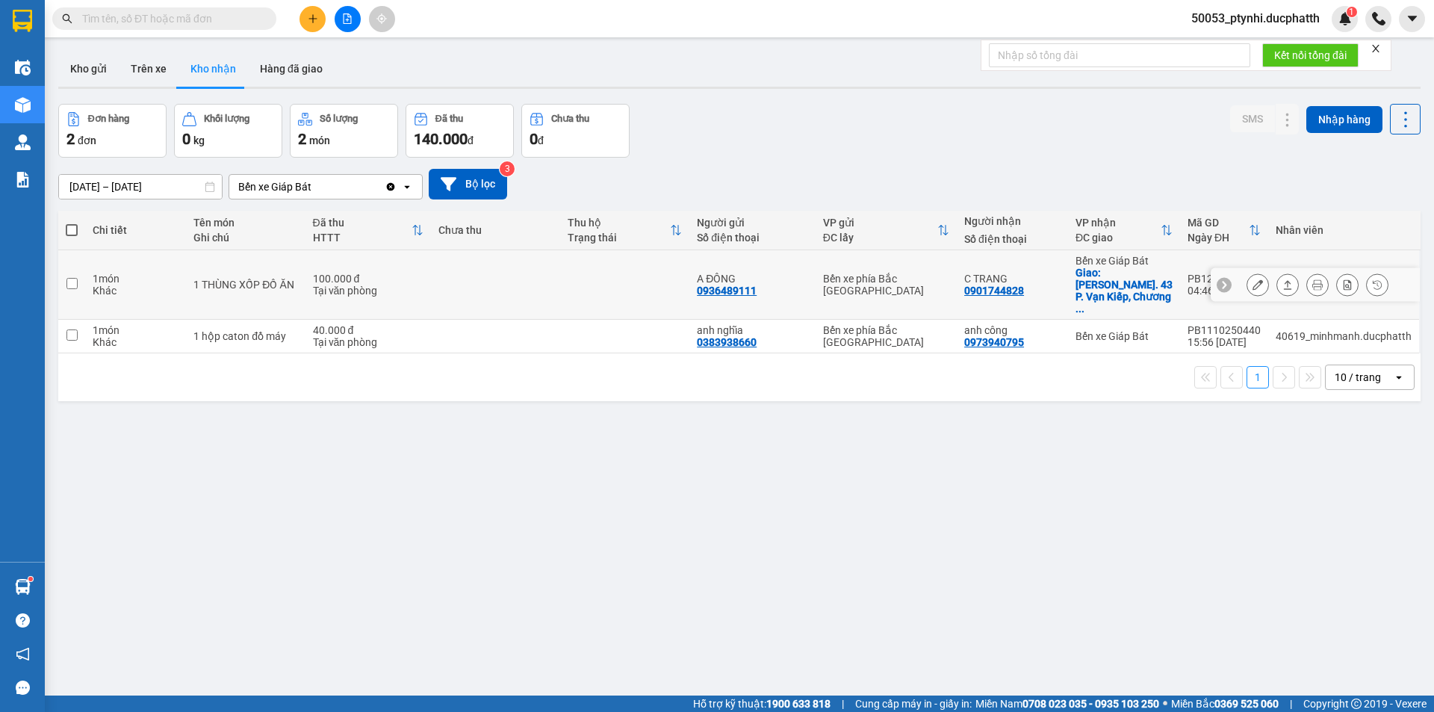
click at [584, 273] on td at bounding box center [624, 284] width 129 height 69
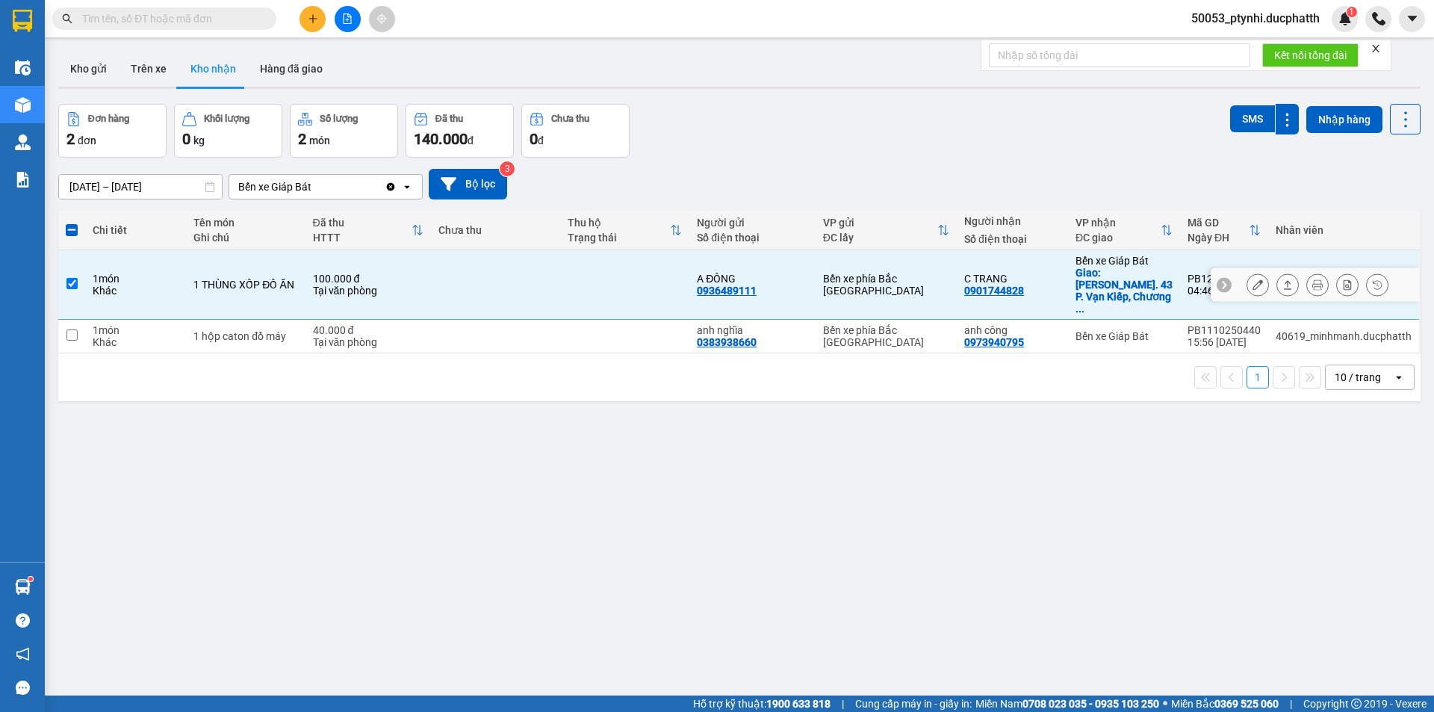
click at [465, 279] on td at bounding box center [495, 284] width 129 height 69
checkbox input "false"
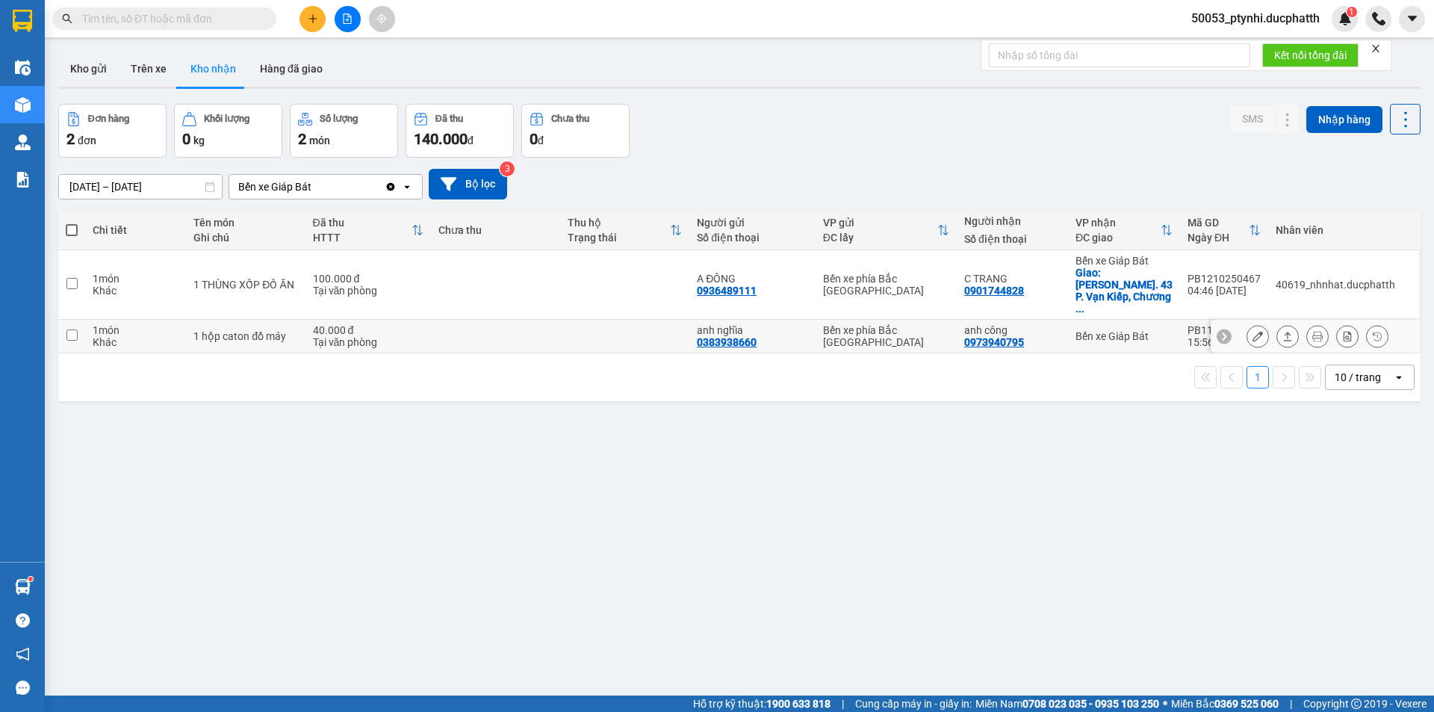
click at [973, 336] on div "0973940795" at bounding box center [994, 342] width 60 height 12
copy div "0973940795"
click at [1094, 486] on div "ver 1.8.146 Kho gửi Trên xe Kho nhận Hàng đã giao Đơn hàng 2 đơn Khối lượng 0 k…" at bounding box center [739, 401] width 1374 height 712
click at [794, 461] on div "ver 1.8.146 Kho gửi Trên xe Kho nhận Hàng đã giao Đơn hàng 2 đơn Khối lượng 0 k…" at bounding box center [739, 401] width 1374 height 712
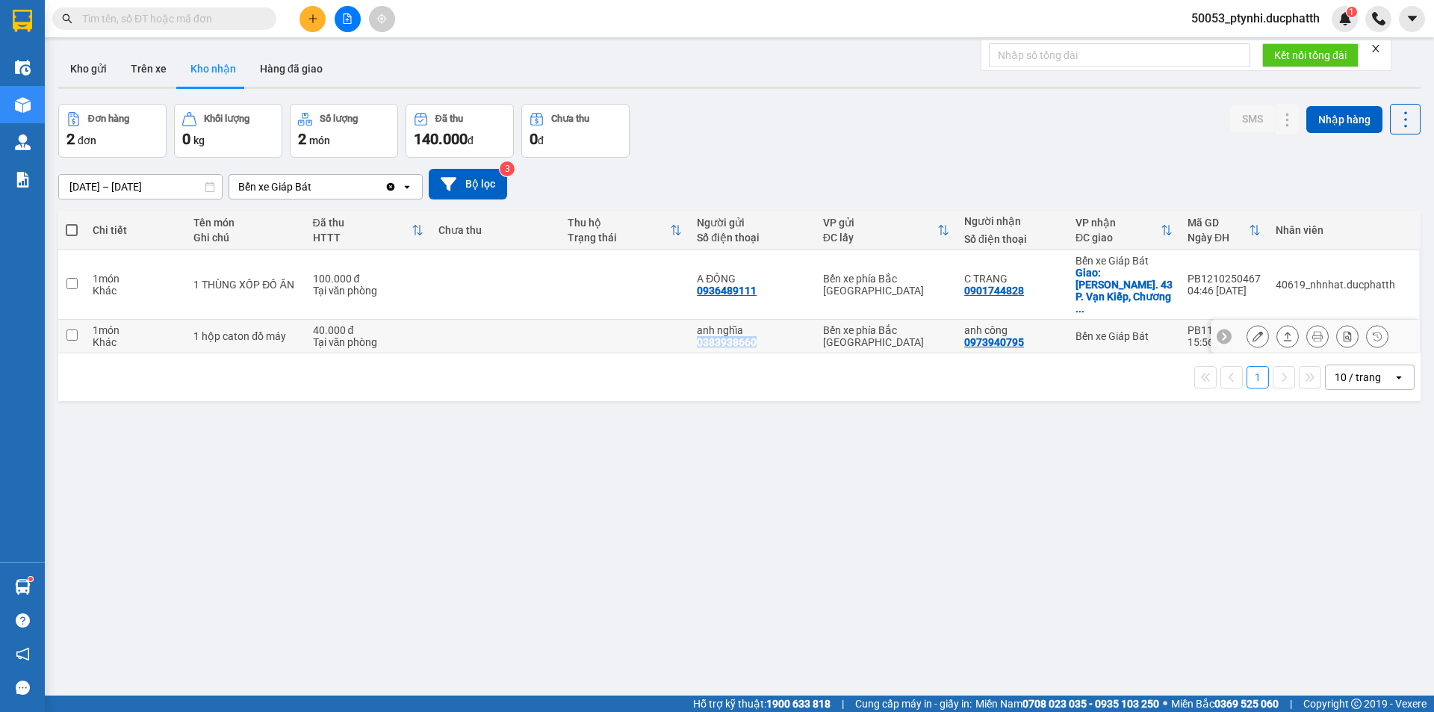
copy div "0383938660"
drag, startPoint x: 697, startPoint y: 318, endPoint x: 760, endPoint y: 323, distance: 63.6
click at [760, 324] on div "anh nghĩa 0383938660" at bounding box center [752, 336] width 111 height 24
checkbox input "true"
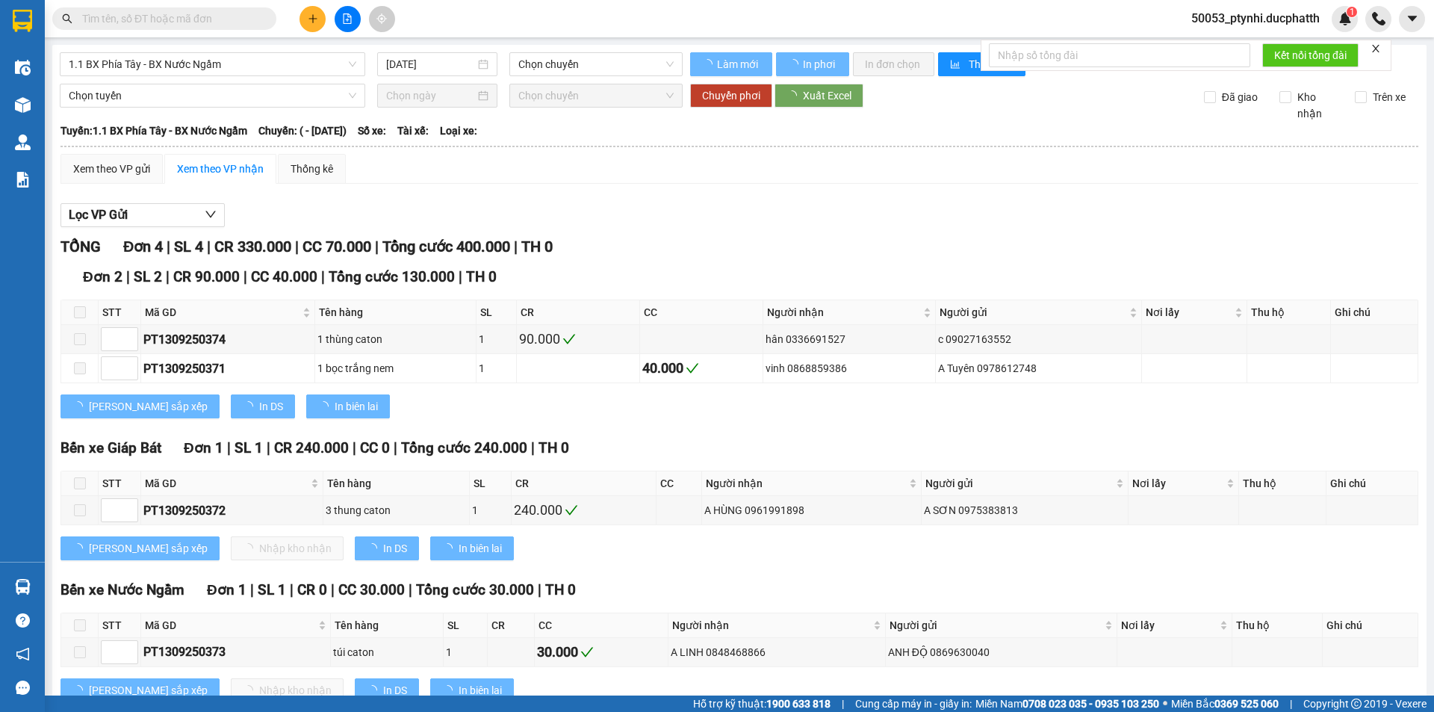
type input "[DATE]"
